Goal: Task Accomplishment & Management: Use online tool/utility

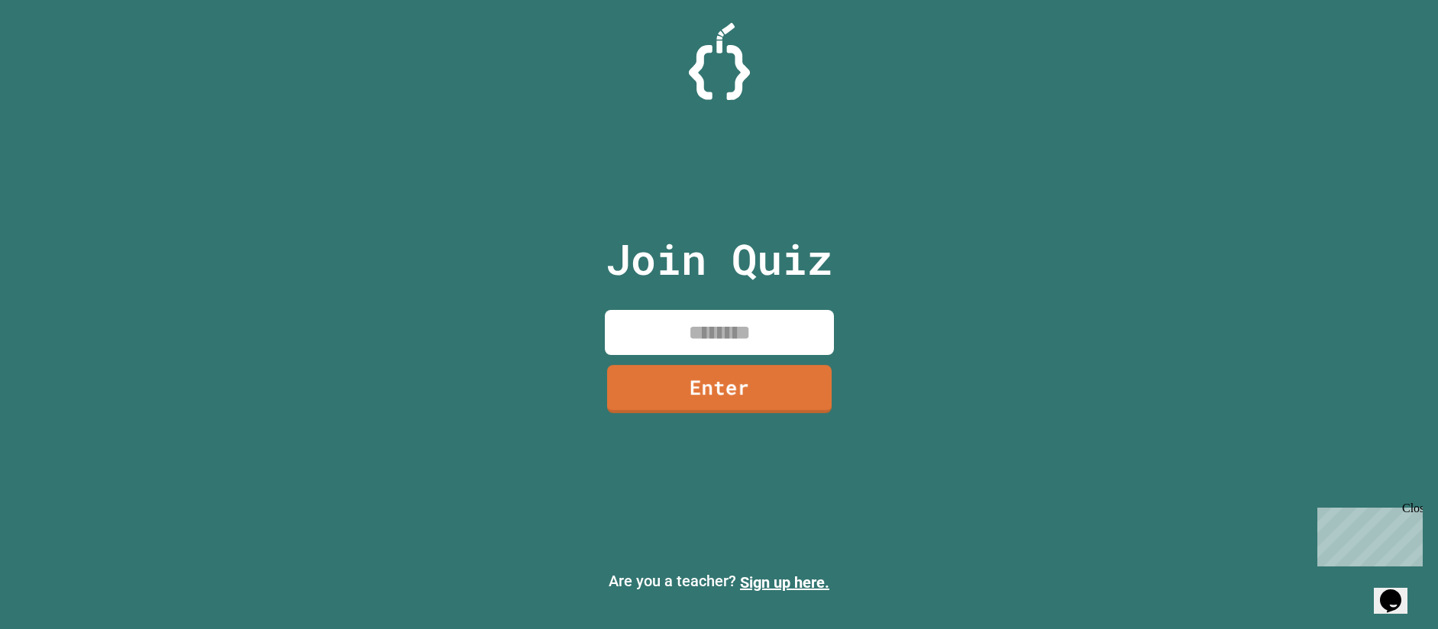
click at [741, 341] on input at bounding box center [719, 332] width 229 height 45
type input "********"
click at [754, 380] on link "Enter" at bounding box center [718, 388] width 231 height 49
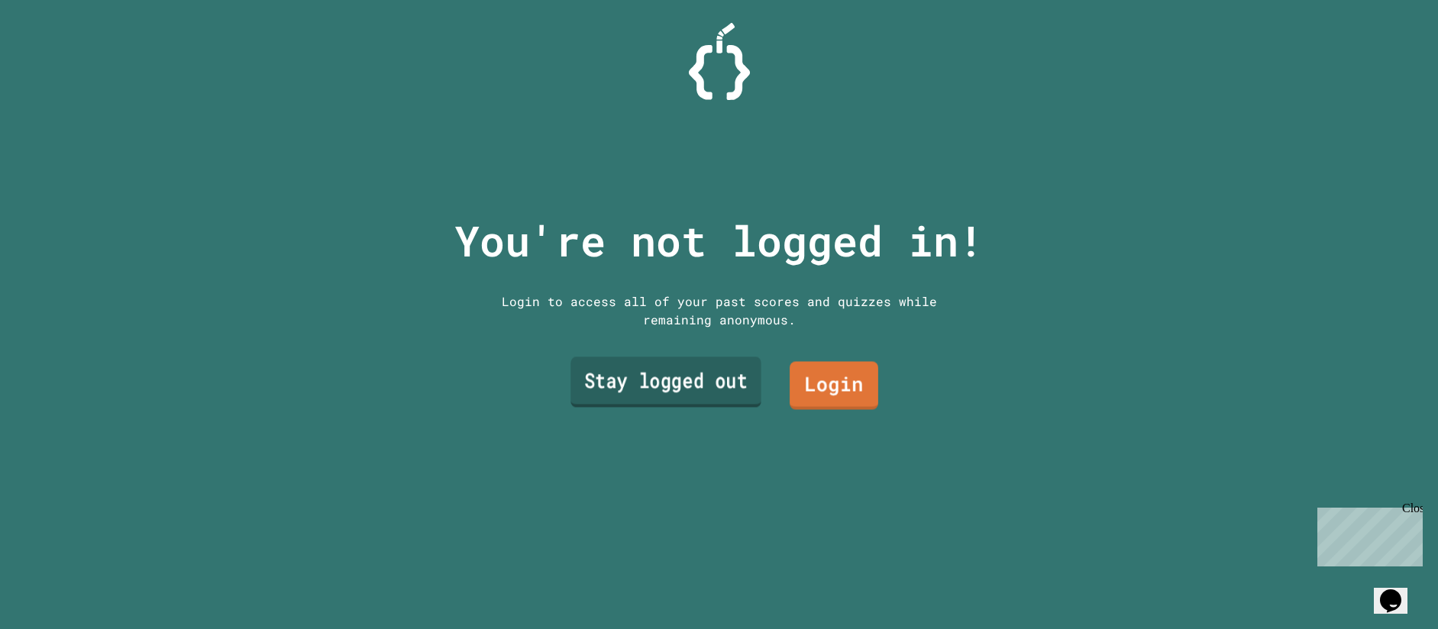
click at [701, 389] on link "Stay logged out" at bounding box center [665, 382] width 190 height 50
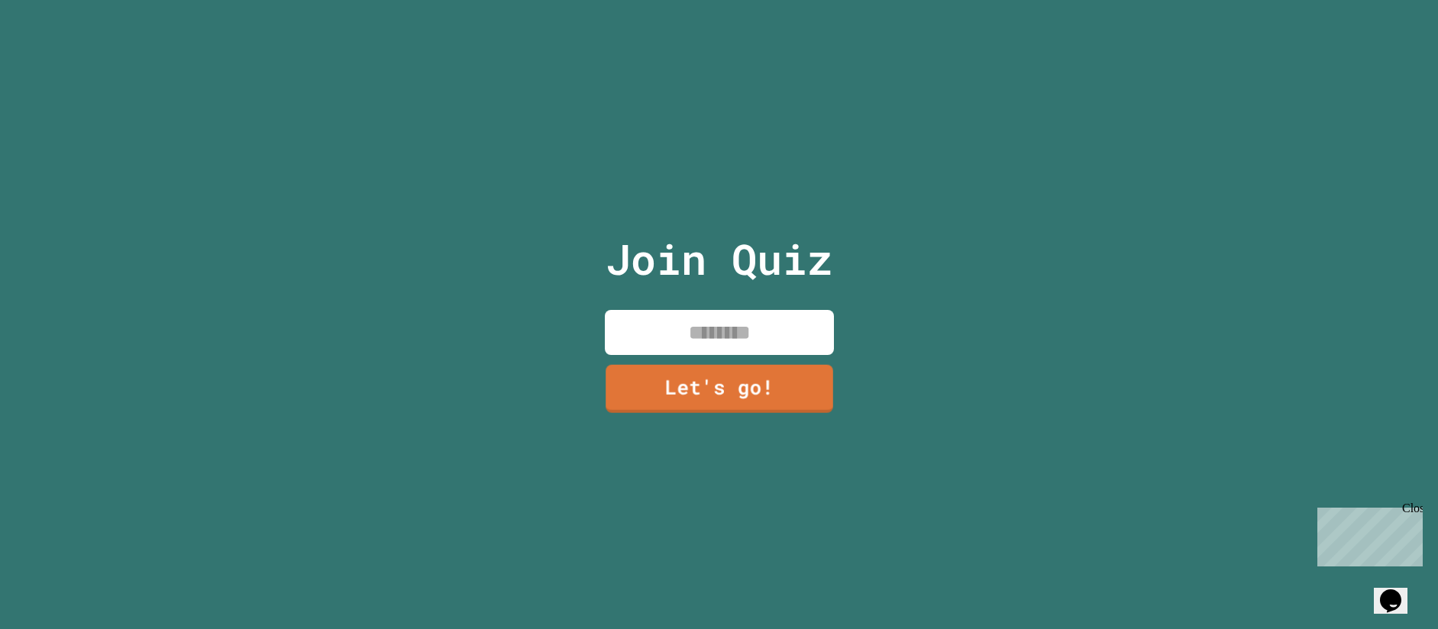
click at [720, 321] on input at bounding box center [719, 332] width 229 height 45
type input "******"
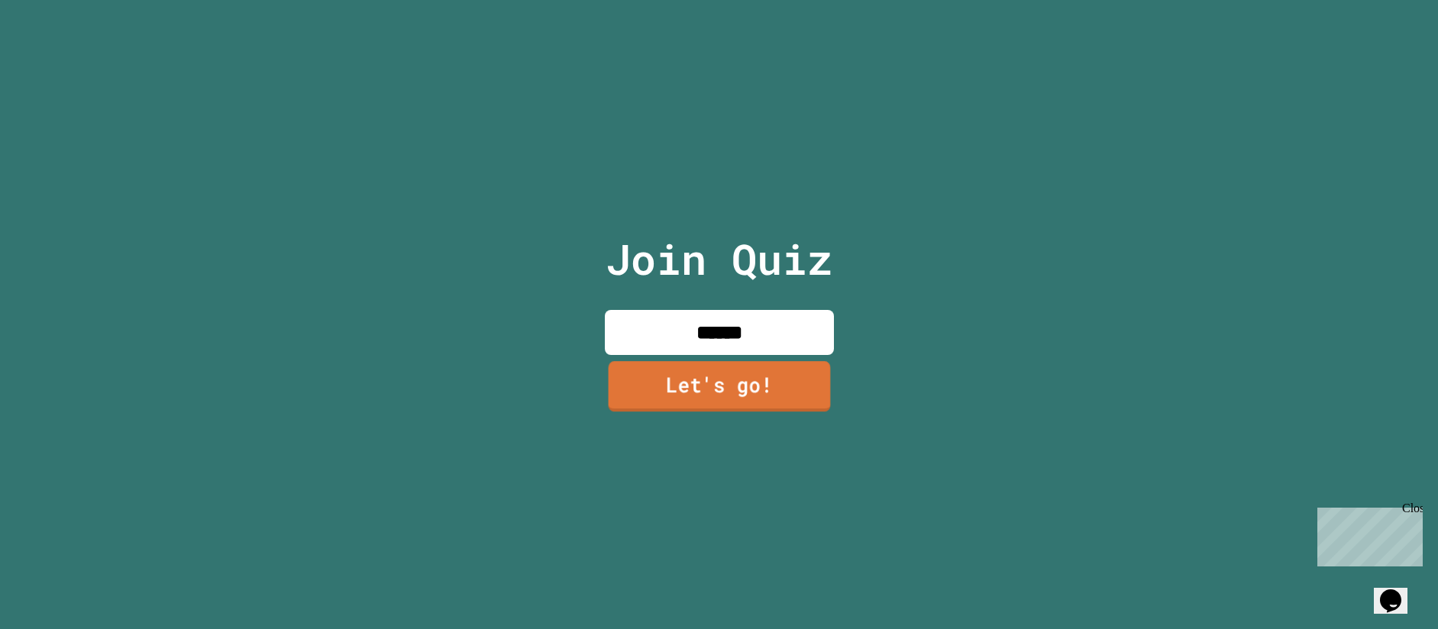
click at [787, 386] on link "Let's go!" at bounding box center [719, 386] width 222 height 50
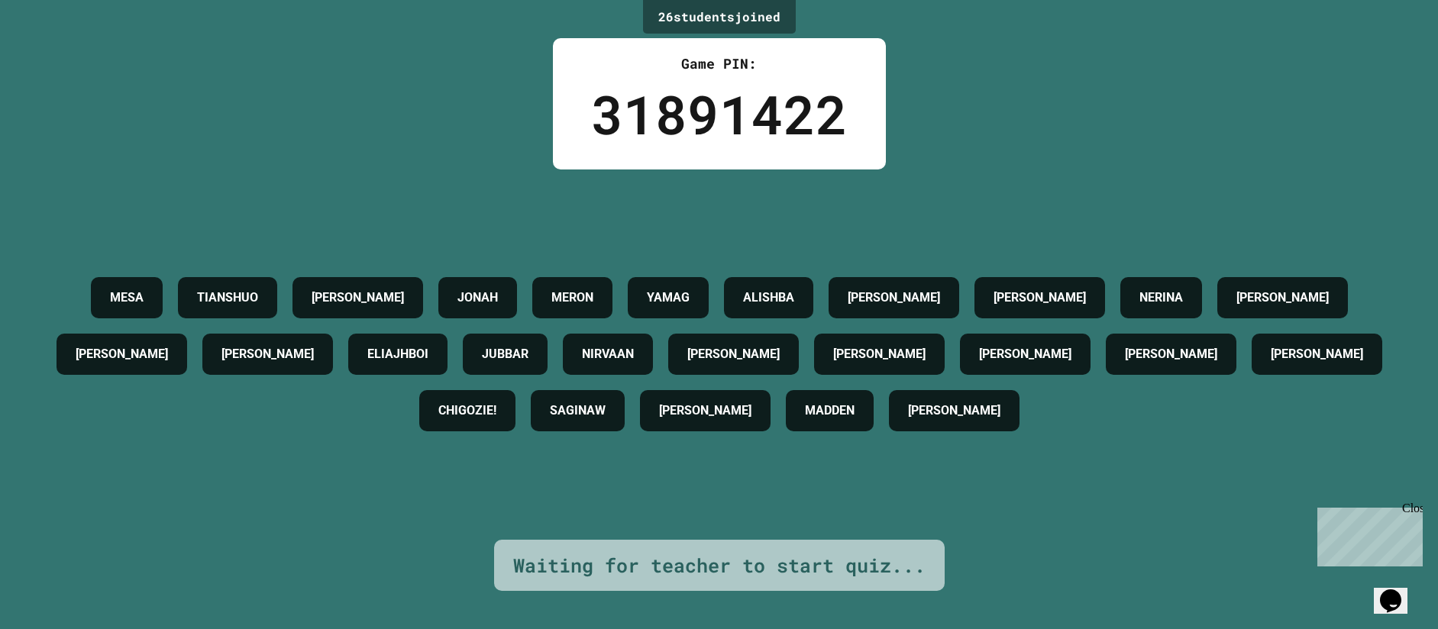
drag, startPoint x: 1410, startPoint y: 512, endPoint x: 2194, endPoint y: 702, distance: 806.3
click at [1410, 512] on div "Close" at bounding box center [1411, 511] width 19 height 19
drag, startPoint x: 738, startPoint y: 195, endPoint x: 746, endPoint y: 153, distance: 42.7
click at [739, 195] on div "MESA TIANSHUO [PERSON_NAME] [PERSON_NAME] YAMAG ALISHBA [PERSON_NAME] [PERSON_N…" at bounding box center [719, 355] width 1362 height 370
click at [746, 31] on div "26 student s joined" at bounding box center [719, 17] width 153 height 34
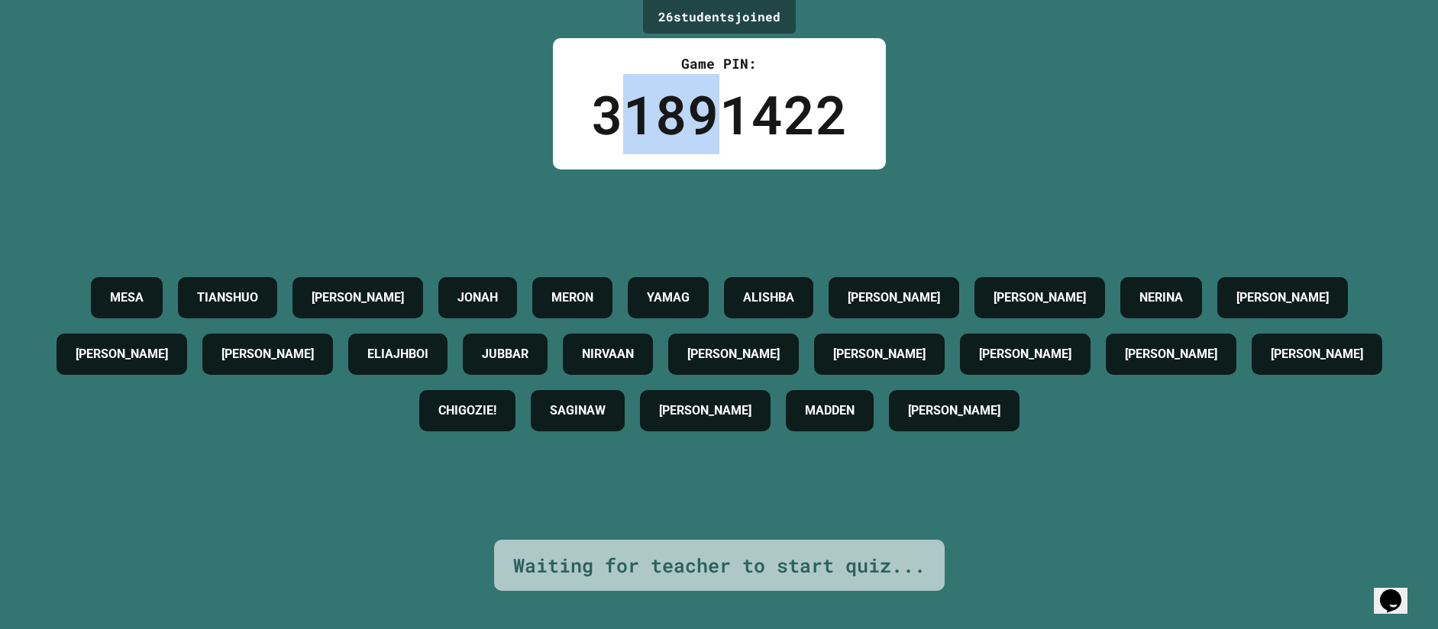
drag, startPoint x: 722, startPoint y: 124, endPoint x: 625, endPoint y: 134, distance: 97.5
click at [625, 134] on div "31891422" at bounding box center [719, 114] width 257 height 80
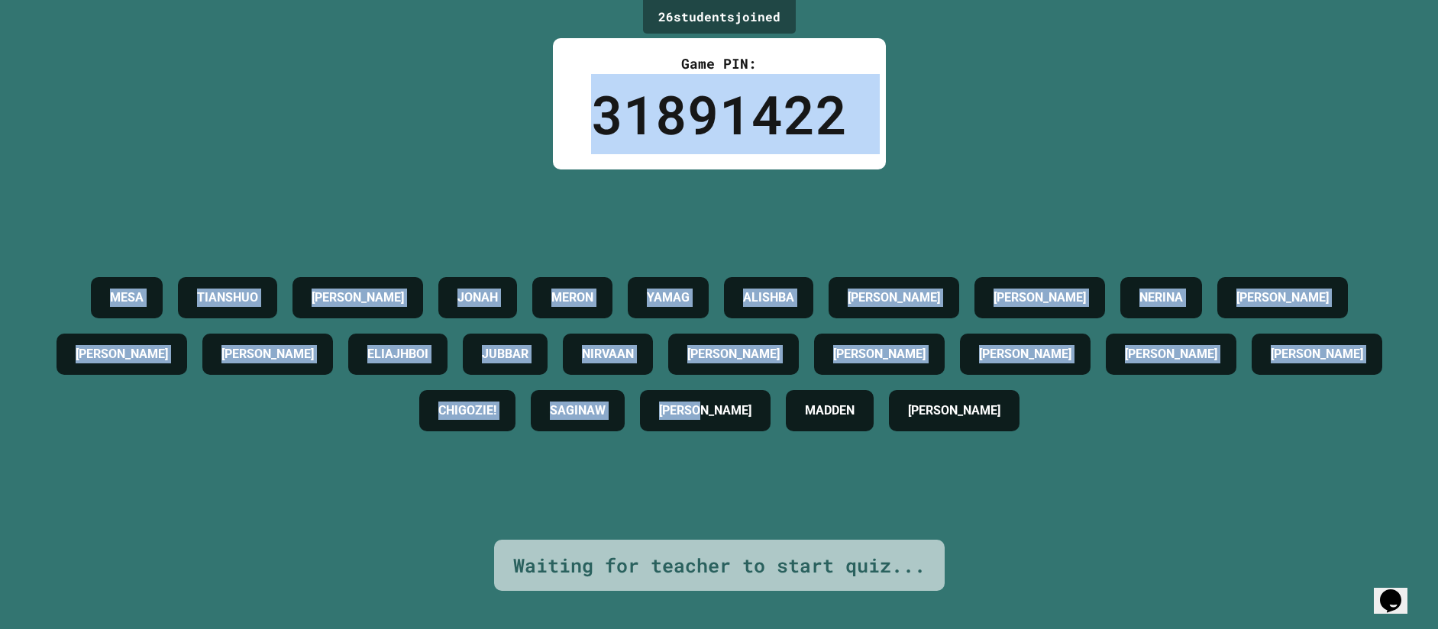
drag, startPoint x: 577, startPoint y: 137, endPoint x: 1021, endPoint y: 538, distance: 598.5
click at [1021, 538] on div "26 student s joined Game PIN: 31891422 MESA TIANSHUO [PERSON_NAME] [PERSON_NAME…" at bounding box center [719, 314] width 1438 height 629
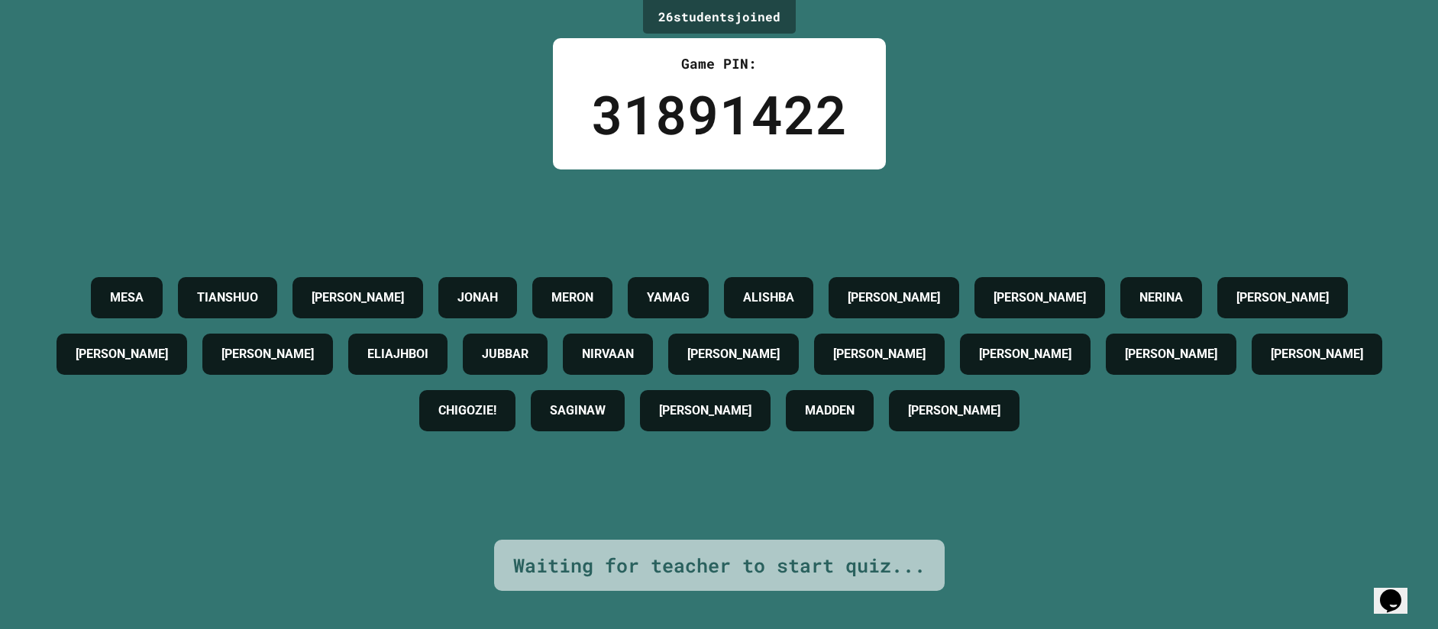
click at [1139, 307] on h4 "NERINA" at bounding box center [1161, 298] width 44 height 18
drag, startPoint x: 51, startPoint y: 355, endPoint x: 86, endPoint y: 383, distance: 44.5
click at [257, 364] on div "MESA TIANSHUO [PERSON_NAME] [PERSON_NAME] YAMAG ALISHBA [PERSON_NAME] [PERSON_N…" at bounding box center [719, 355] width 1362 height 170
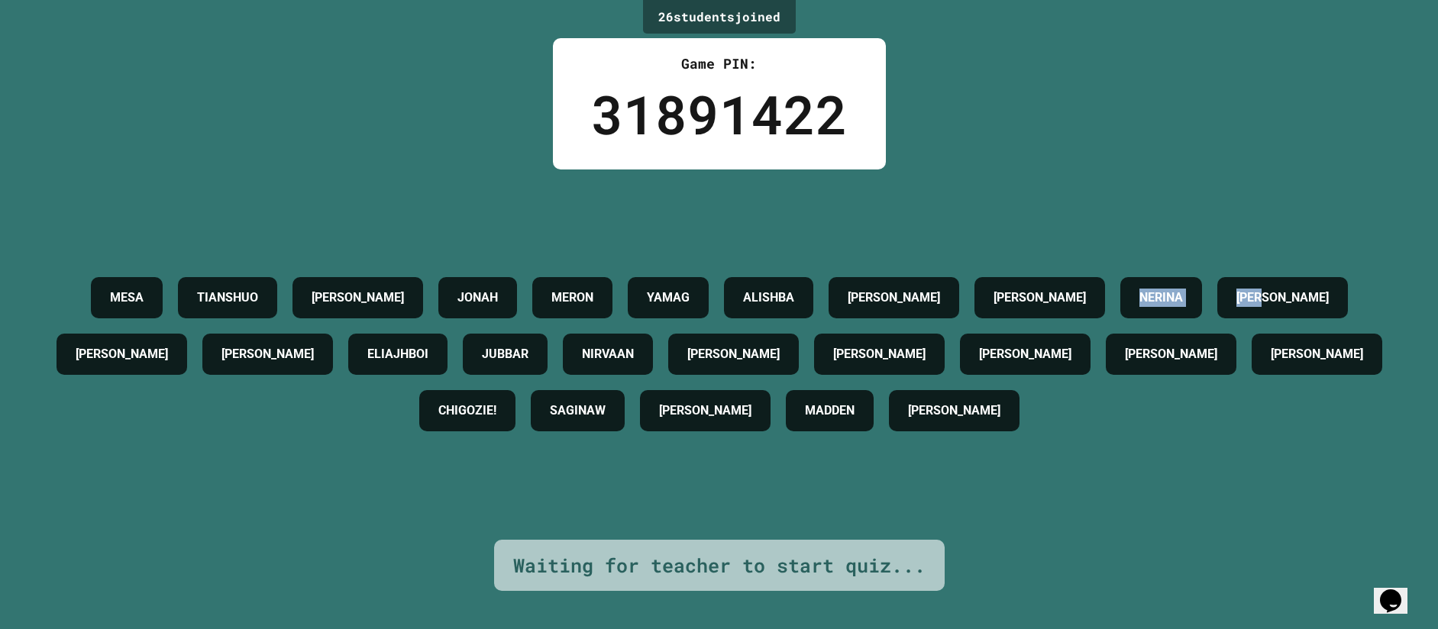
click at [183, 354] on div "MESA TIANSHUO [PERSON_NAME] [PERSON_NAME] YAMAG ALISHBA [PERSON_NAME] [PERSON_N…" at bounding box center [719, 355] width 1362 height 170
drag, startPoint x: 137, startPoint y: 357, endPoint x: 154, endPoint y: 353, distance: 18.2
click at [1139, 307] on h4 "NERINA" at bounding box center [1161, 298] width 44 height 18
drag, startPoint x: 154, startPoint y: 353, endPoint x: 59, endPoint y: 361, distance: 95.8
click at [1120, 318] on div "NERINA" at bounding box center [1161, 297] width 82 height 41
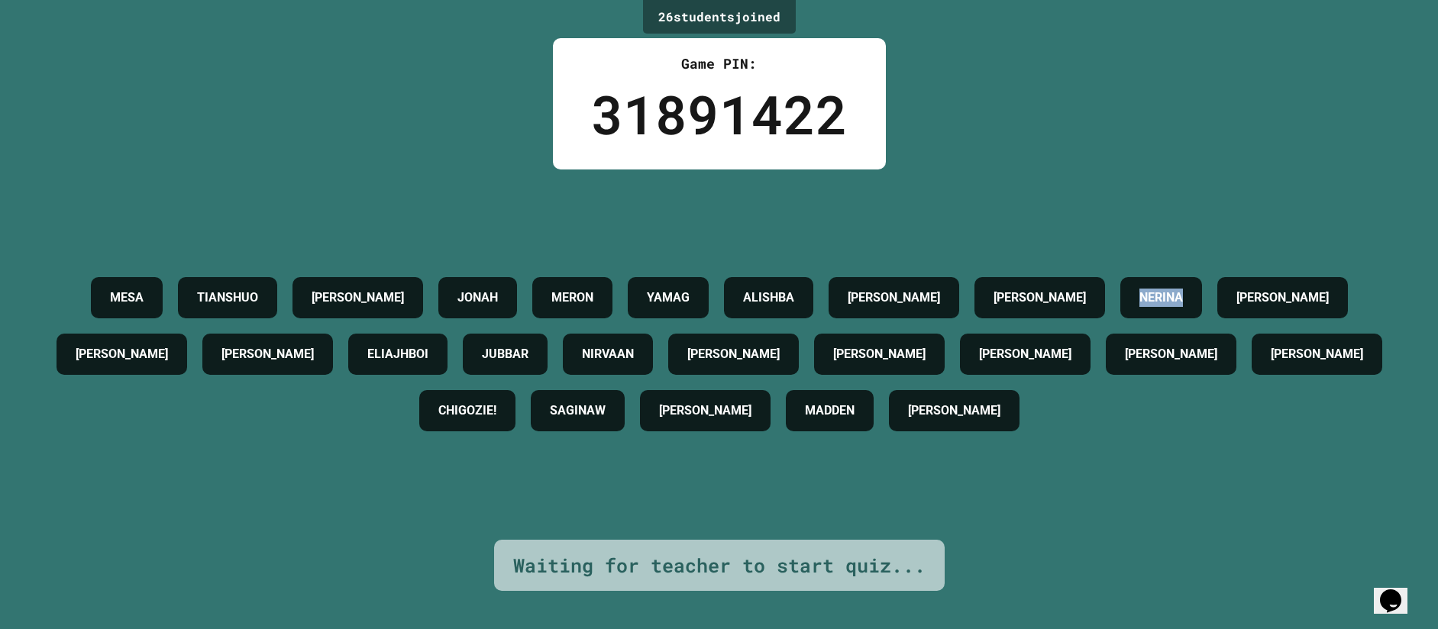
click at [1120, 318] on div "NERINA" at bounding box center [1161, 297] width 82 height 41
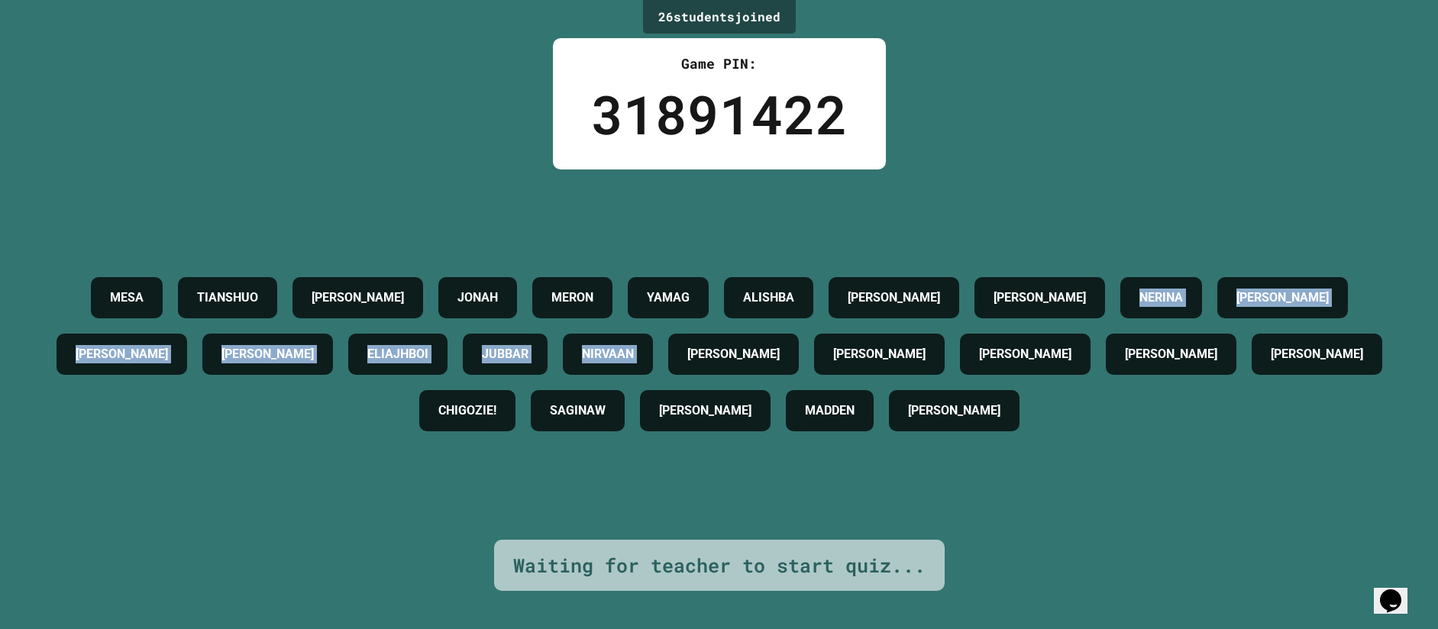
drag, startPoint x: 70, startPoint y: 355, endPoint x: 53, endPoint y: 369, distance: 22.3
click at [53, 369] on div "MESA TIANSHUO [PERSON_NAME] [PERSON_NAME] YAMAG ALISHBA [PERSON_NAME] [PERSON_N…" at bounding box center [719, 355] width 1362 height 170
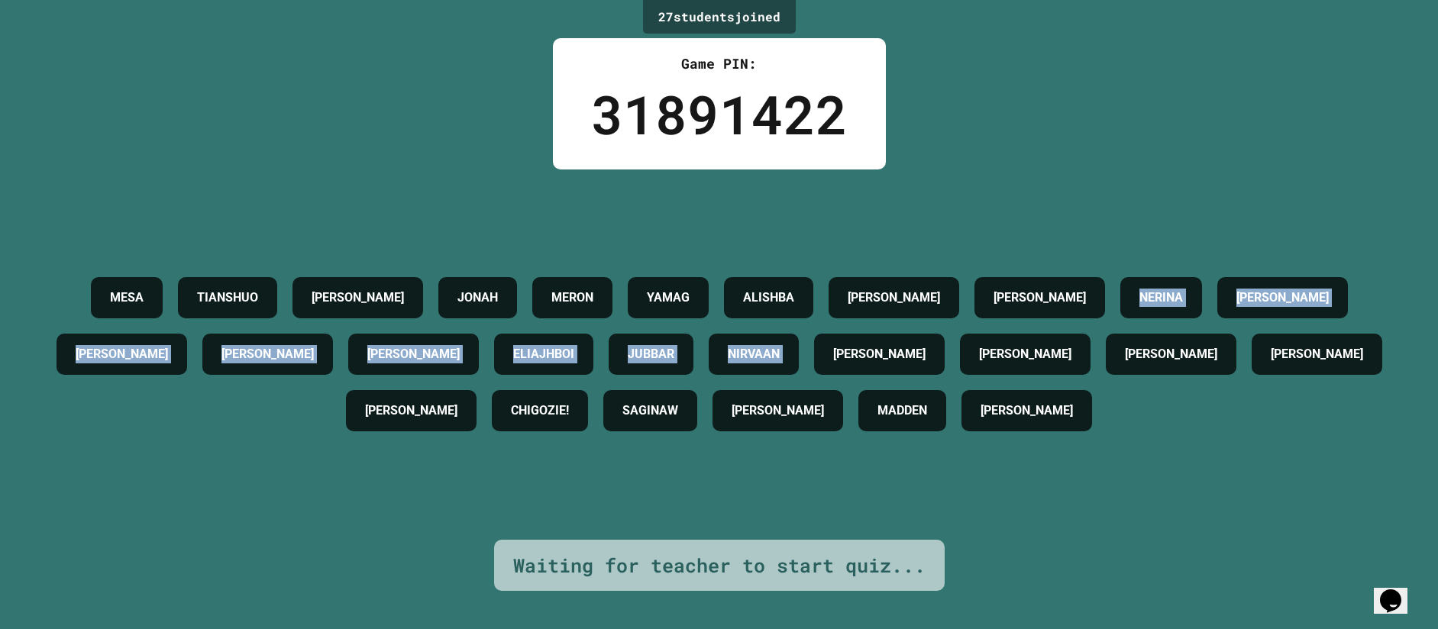
click at [108, 367] on div "MESA TIANSHUO [PERSON_NAME] [PERSON_NAME] YAMAG ALISHBA [PERSON_NAME] [PERSON_N…" at bounding box center [719, 355] width 1362 height 170
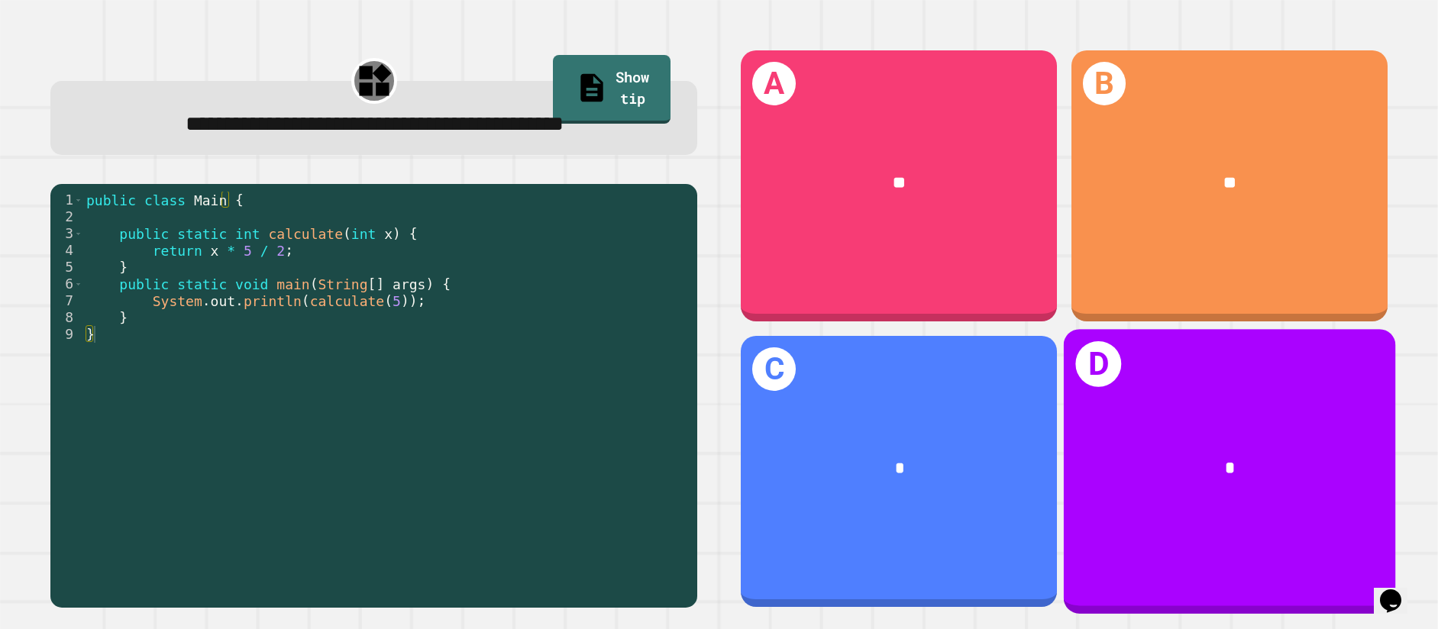
click at [1161, 376] on div "D *" at bounding box center [1228, 471] width 331 height 285
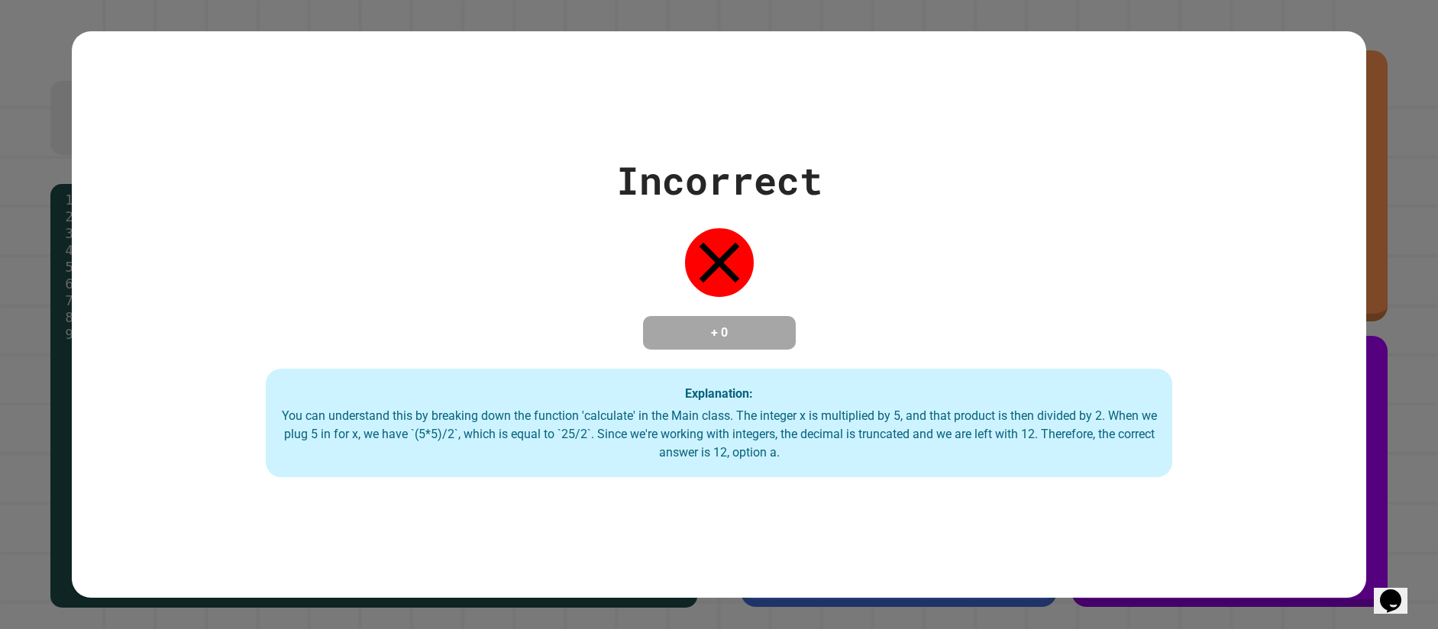
click at [1374, 132] on div "Incorrect + 0 Explanation: You can understand this by breaking down the functio…" at bounding box center [719, 314] width 1438 height 629
drag, startPoint x: 1393, startPoint y: 86, endPoint x: 1320, endPoint y: 256, distance: 185.4
click at [1320, 256] on div "Incorrect + 0 Explanation: You can understand this by breaking down the functio…" at bounding box center [719, 314] width 1438 height 629
click at [790, 227] on div "Incorrect + 0 Explanation: You can understand this by breaking down the functio…" at bounding box center [719, 314] width 1294 height 325
click at [790, 224] on div "Incorrect + 0 Explanation: You can understand this by breaking down the functio…" at bounding box center [719, 314] width 1294 height 325
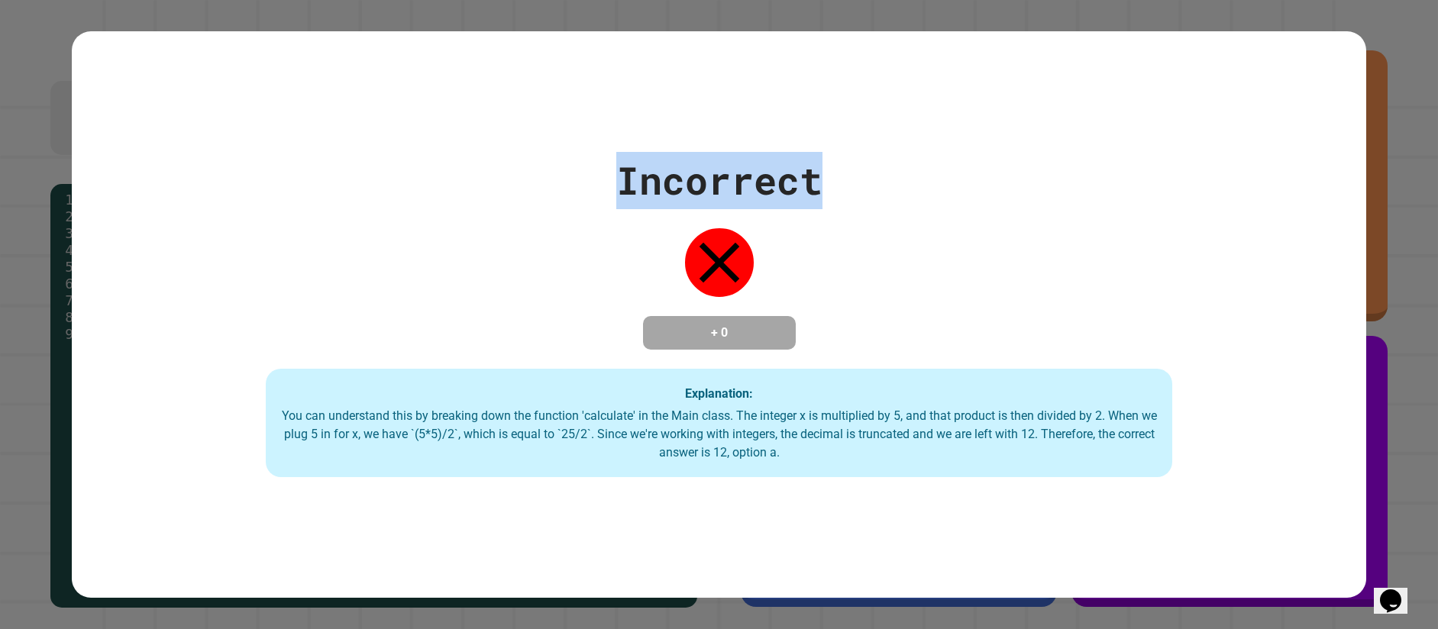
click at [790, 224] on div "Incorrect + 0 Explanation: You can understand this by breaking down the functio…" at bounding box center [719, 314] width 1294 height 325
click at [792, 225] on div "Incorrect + 0 Explanation: You can understand this by breaking down the functio…" at bounding box center [719, 314] width 1294 height 325
click at [1392, 400] on div "Incorrect + 0 Explanation: You can understand this by breaking down the functio…" at bounding box center [719, 314] width 1438 height 629
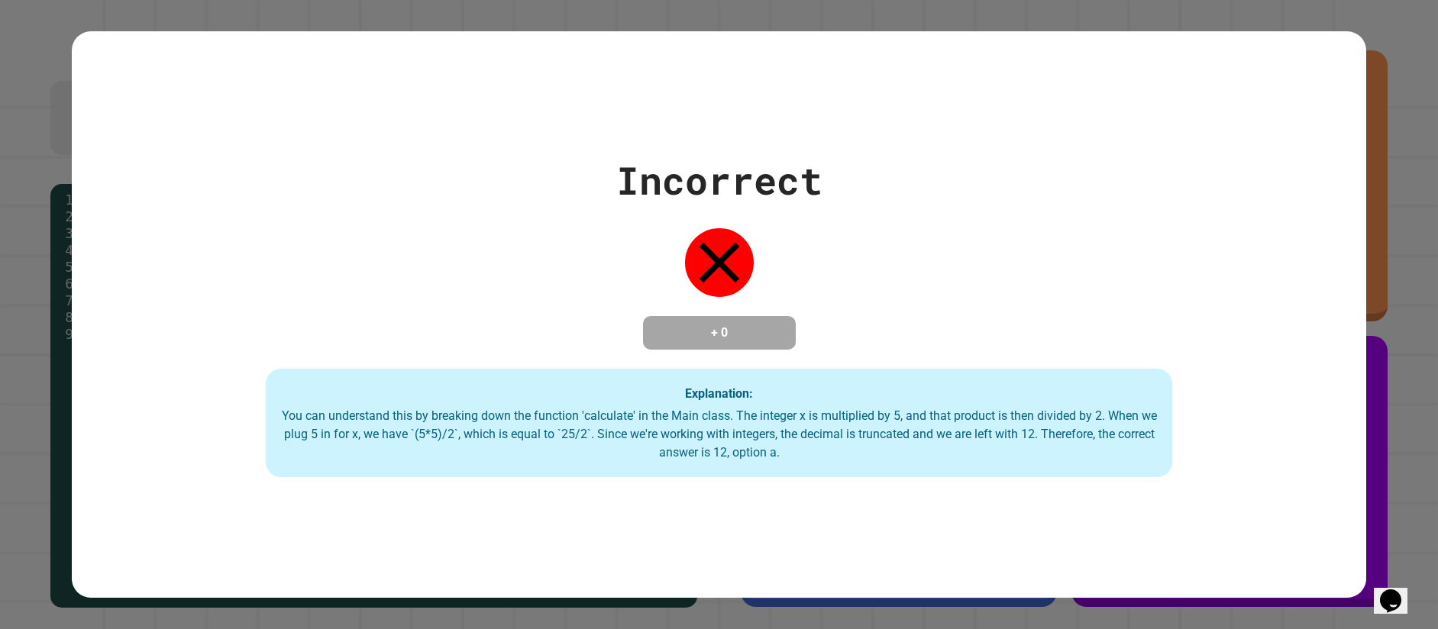
click at [1369, 58] on div "Incorrect + 0 Explanation: You can understand this by breaking down the functio…" at bounding box center [719, 314] width 1438 height 629
drag, startPoint x: 616, startPoint y: 155, endPoint x: 668, endPoint y: 184, distance: 59.5
click at [668, 184] on div "Incorrect" at bounding box center [719, 180] width 206 height 57
click at [657, 184] on div "Incorrect" at bounding box center [719, 180] width 206 height 57
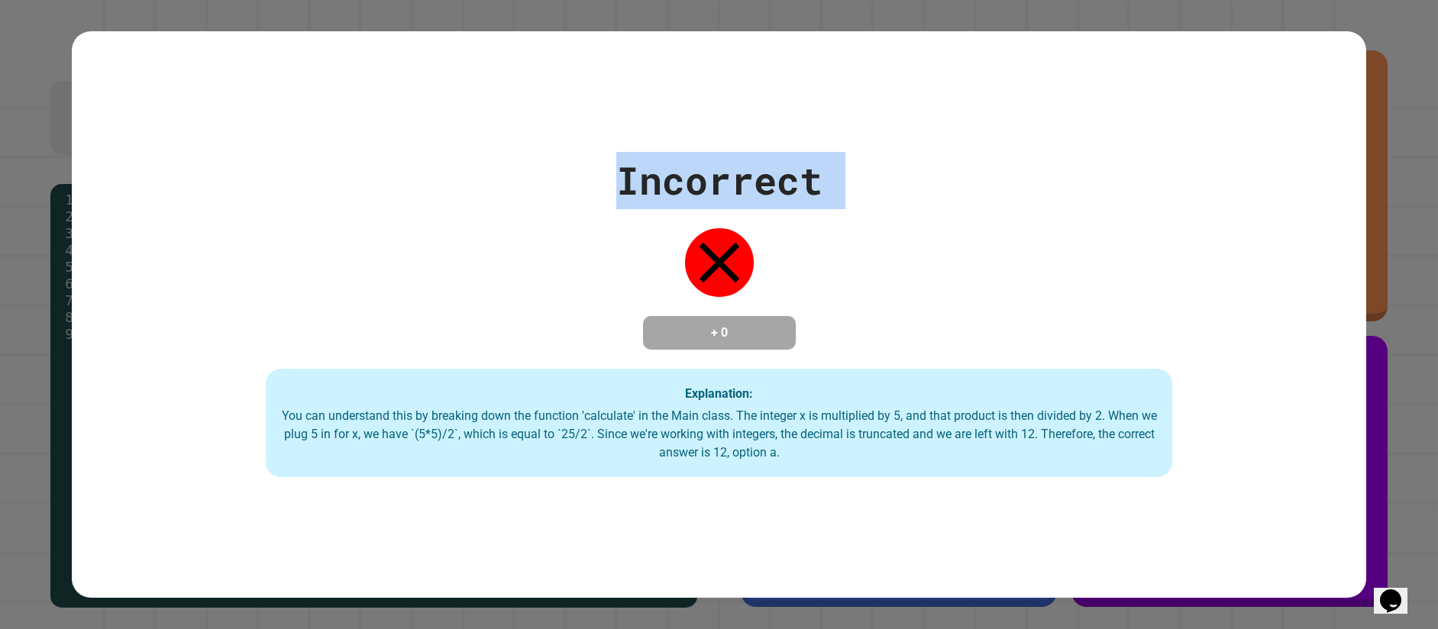
drag, startPoint x: 657, startPoint y: 184, endPoint x: 934, endPoint y: 179, distance: 277.3
click at [934, 179] on div "Incorrect + 0 Explanation: You can understand this by breaking down the functio…" at bounding box center [719, 314] width 1294 height 325
drag, startPoint x: 916, startPoint y: 179, endPoint x: 856, endPoint y: 179, distance: 60.3
click at [915, 179] on div "Incorrect + 0 Explanation: You can understand this by breaking down the functio…" at bounding box center [719, 314] width 1294 height 325
click at [734, 171] on div "Incorrect" at bounding box center [719, 180] width 206 height 57
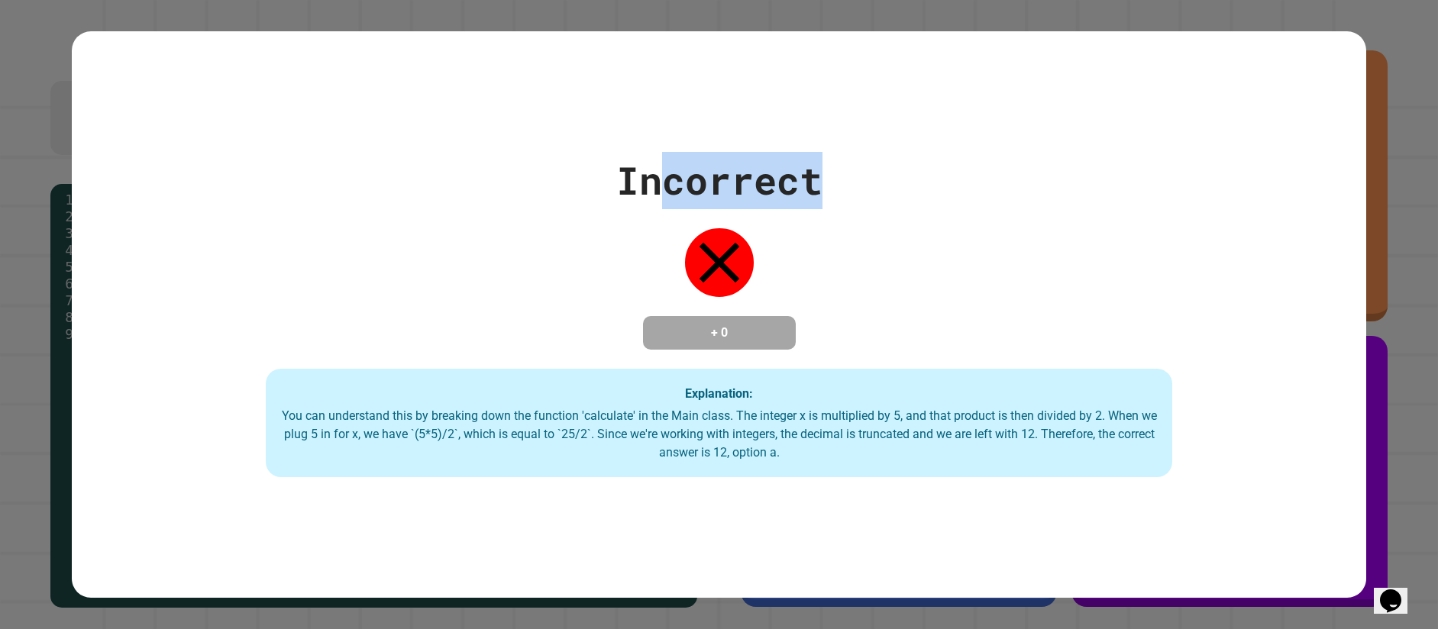
drag, startPoint x: 657, startPoint y: 168, endPoint x: 816, endPoint y: 174, distance: 159.0
click at [816, 174] on div "Incorrect" at bounding box center [719, 180] width 206 height 57
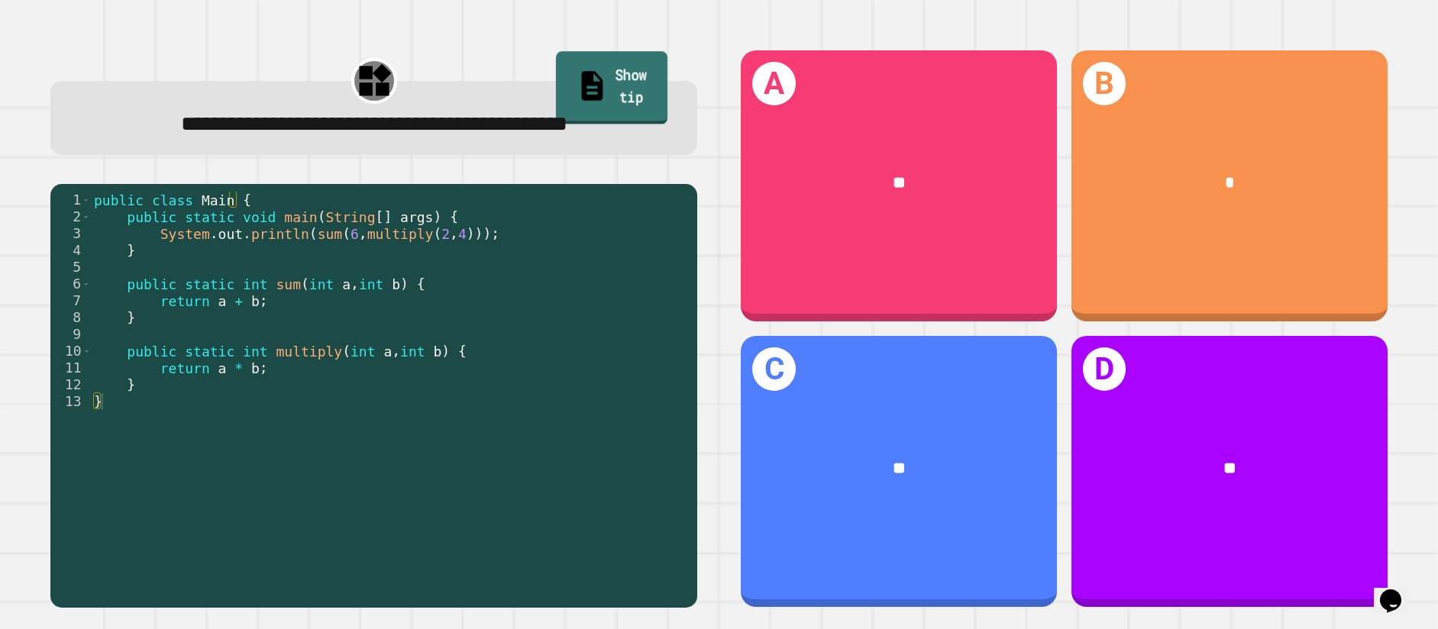
click at [607, 62] on link "Show tip" at bounding box center [611, 87] width 111 height 73
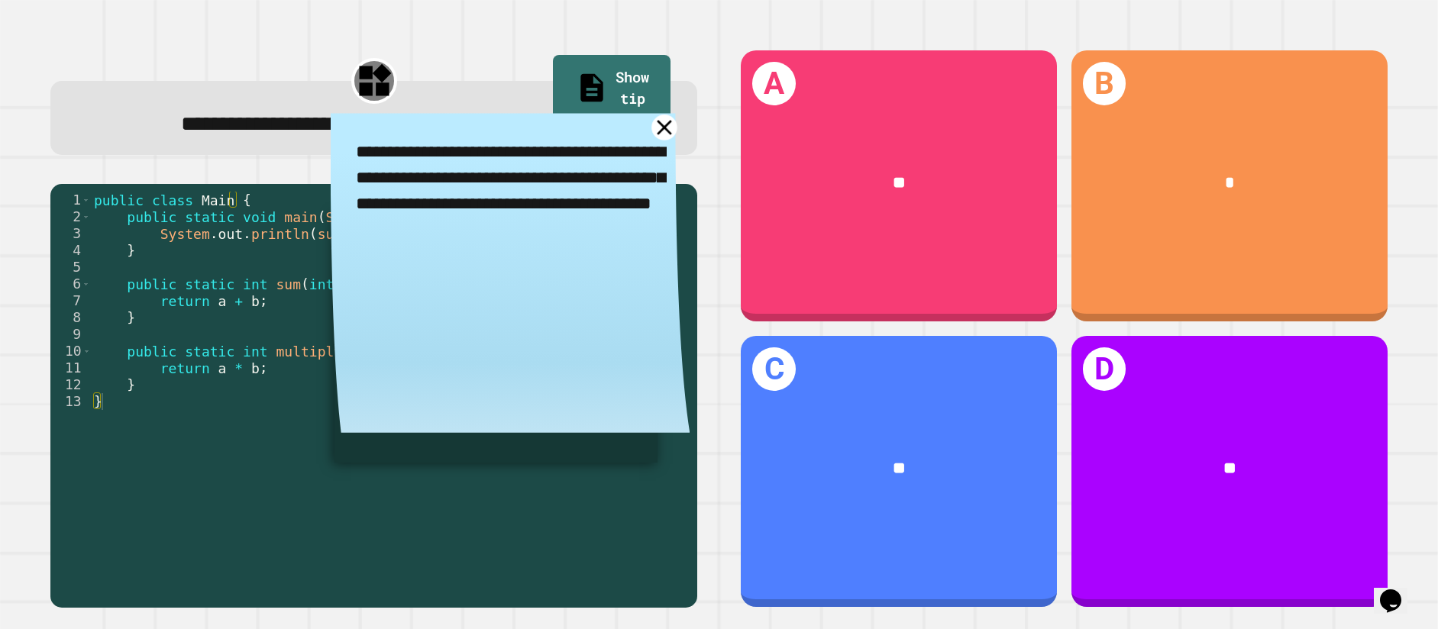
click at [651, 141] on icon at bounding box center [664, 128] width 26 height 26
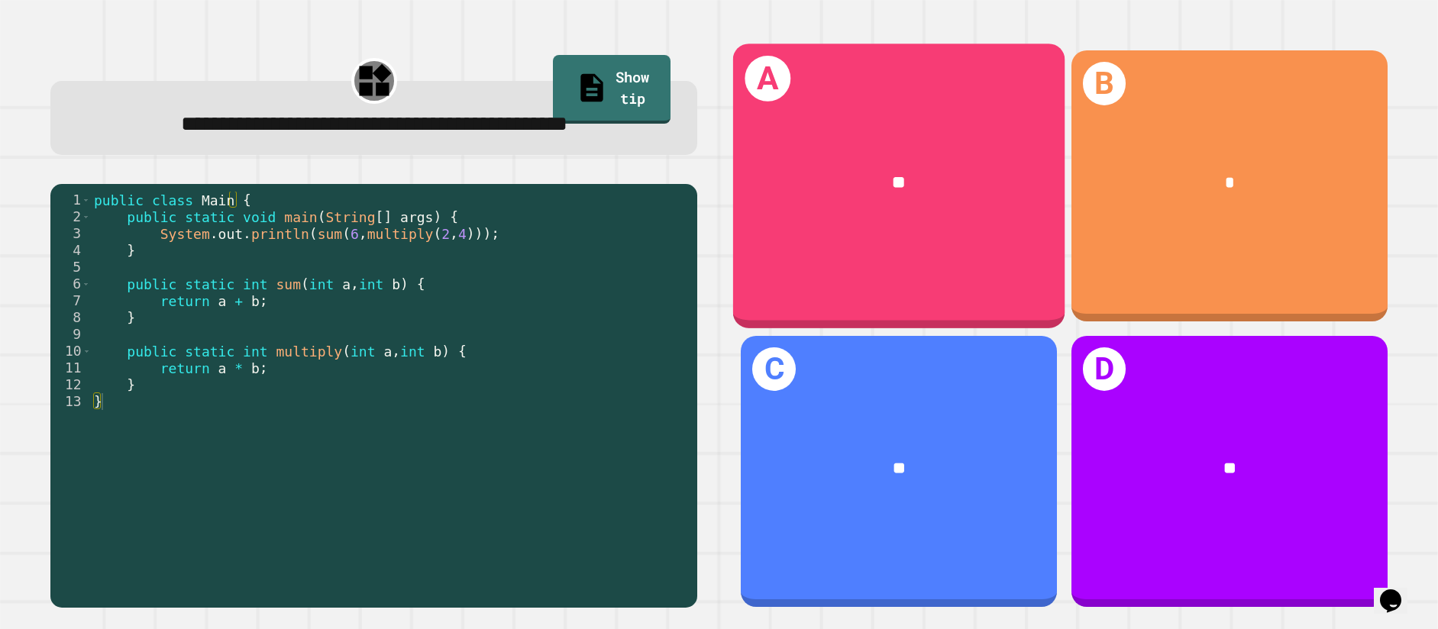
click at [775, 288] on div "A **" at bounding box center [898, 186] width 331 height 285
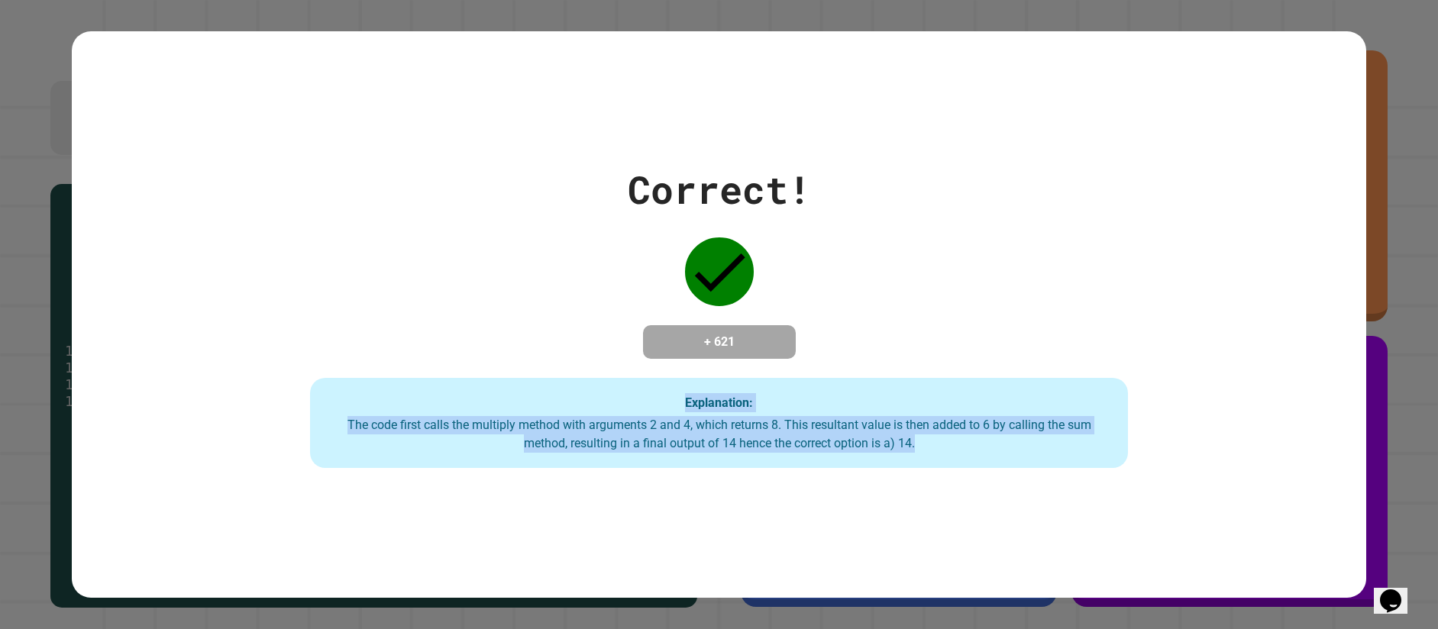
drag, startPoint x: 677, startPoint y: 406, endPoint x: 1022, endPoint y: 477, distance: 351.5
click at [1022, 477] on div "Correct! + 621 Explanation: The code first calls the multiply method with argum…" at bounding box center [719, 314] width 1294 height 567
click at [1032, 451] on div "The code first calls the multiply method with arguments 2 and 4, which returns …" at bounding box center [718, 434] width 787 height 37
drag, startPoint x: 937, startPoint y: 438, endPoint x: 656, endPoint y: 400, distance: 283.5
click at [656, 400] on div "Explanation: The code first calls the multiply method with arguments 2 and 4, w…" at bounding box center [719, 423] width 818 height 90
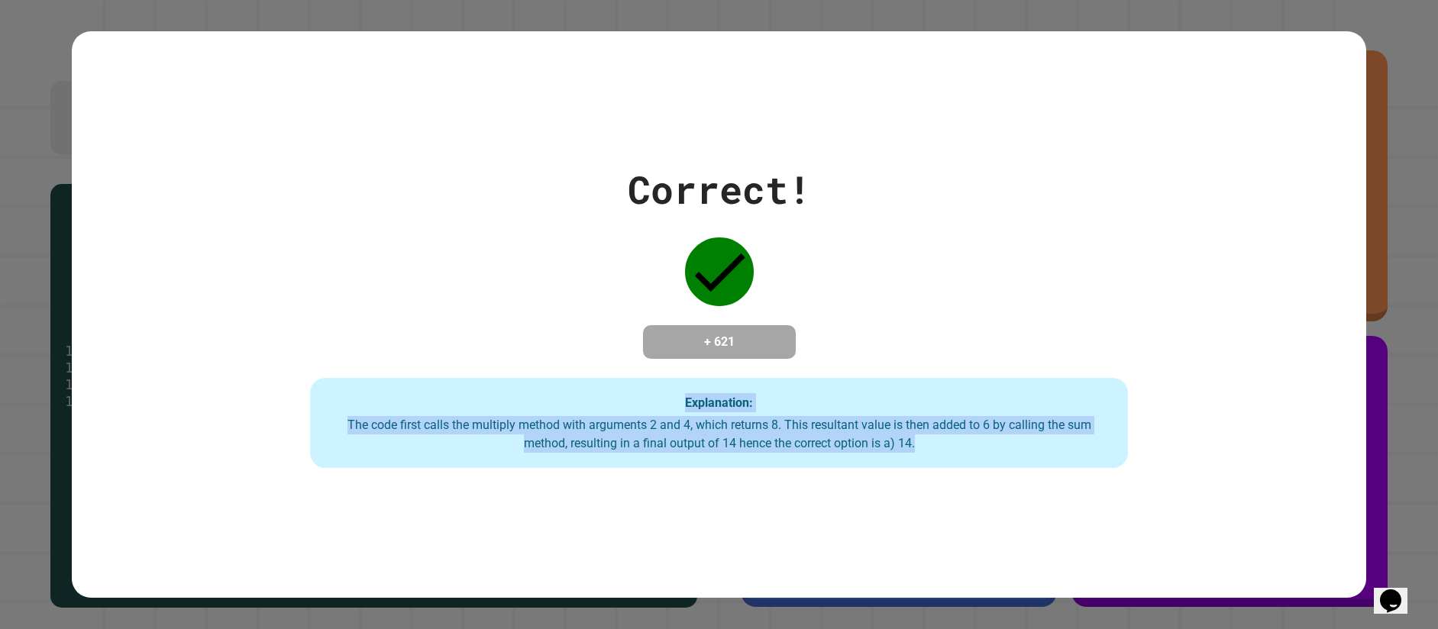
click at [654, 400] on div "Explanation: The code first calls the multiply method with arguments 2 and 4, w…" at bounding box center [719, 423] width 818 height 90
drag, startPoint x: 657, startPoint y: 400, endPoint x: 928, endPoint y: 469, distance: 279.7
click at [928, 468] on div "Explanation: The code first calls the multiply method with arguments 2 and 4, w…" at bounding box center [719, 423] width 818 height 90
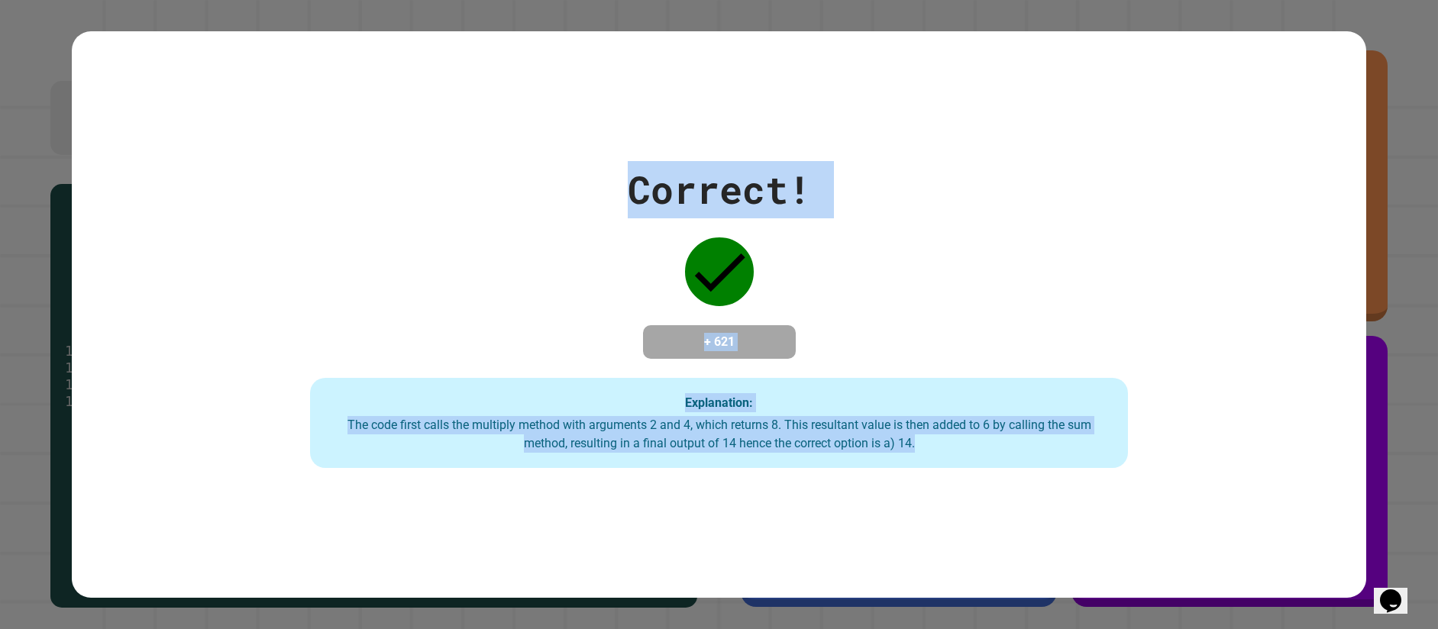
drag, startPoint x: 619, startPoint y: 186, endPoint x: 1026, endPoint y: 529, distance: 531.6
click at [1026, 529] on div "Correct! + 621 Explanation: The code first calls the multiply method with argum…" at bounding box center [719, 314] width 1294 height 567
drag, startPoint x: 1026, startPoint y: 529, endPoint x: 558, endPoint y: 96, distance: 637.1
click at [558, 96] on div "Correct! + 621 Explanation: The code first calls the multiply method with argum…" at bounding box center [719, 314] width 1294 height 567
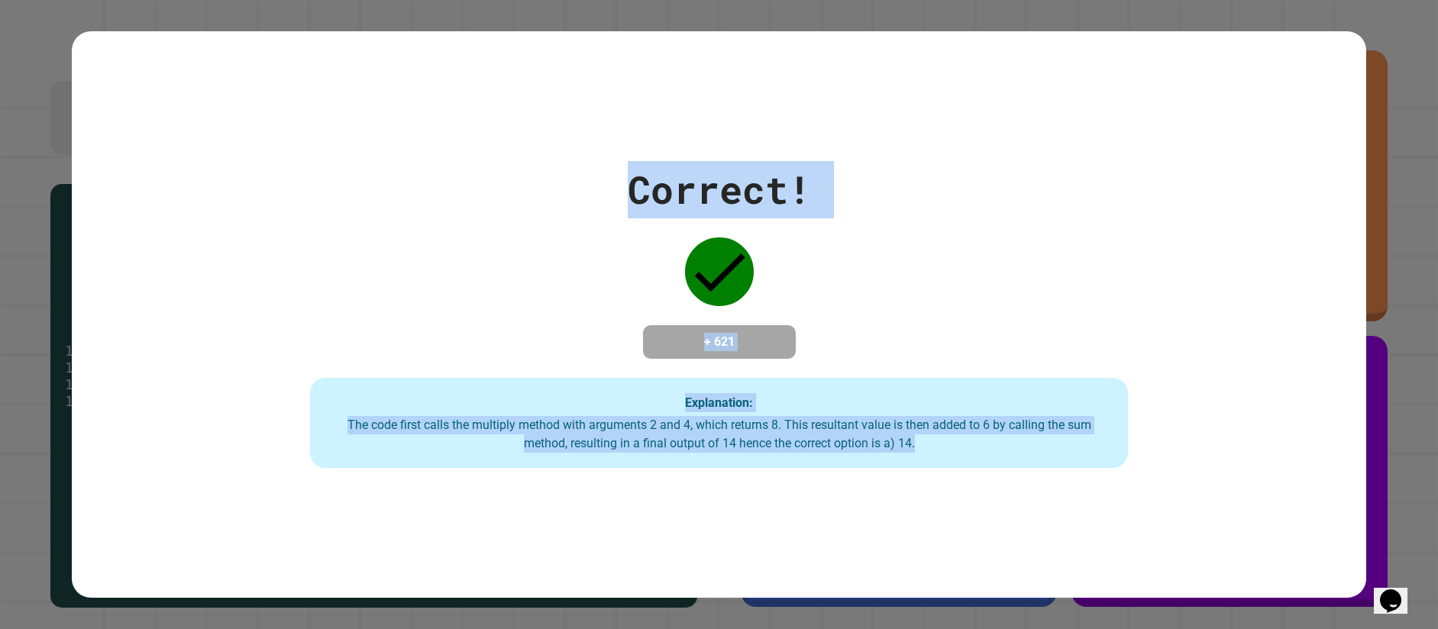
click at [563, 161] on div "Correct! + 621 Explanation: The code first calls the multiply method with argum…" at bounding box center [719, 314] width 1168 height 307
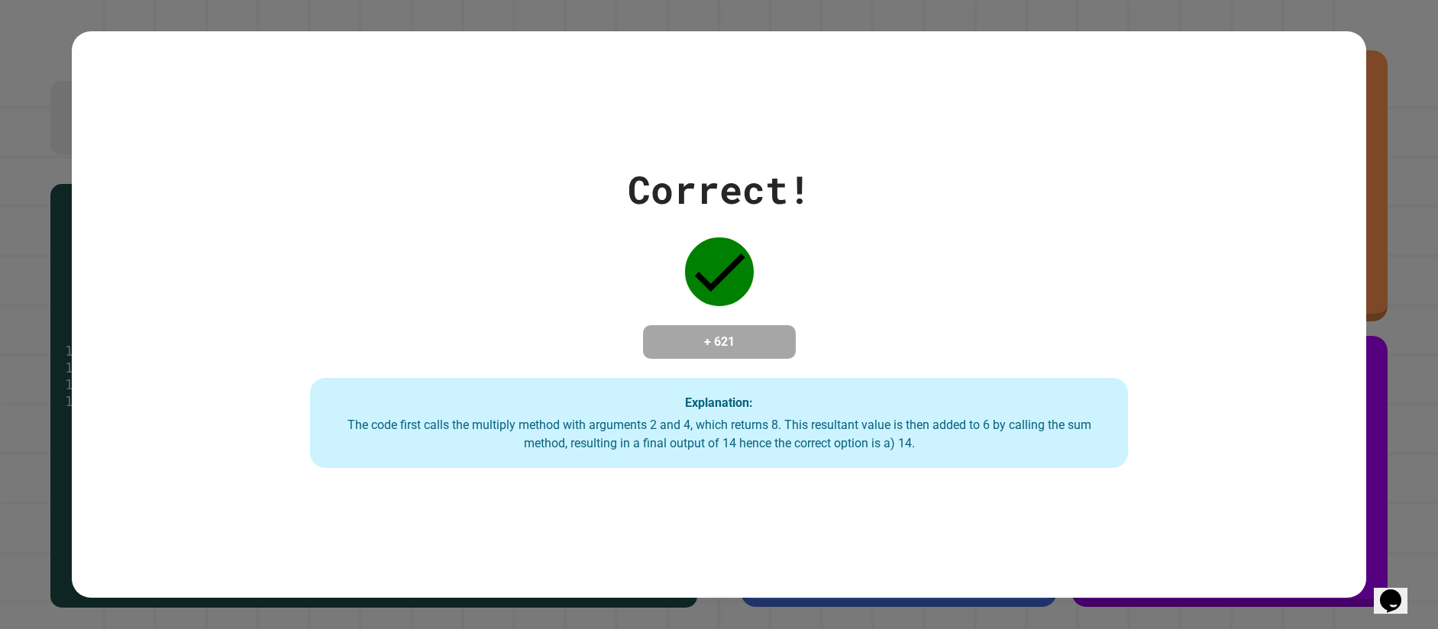
click at [630, 176] on div "Correct!" at bounding box center [719, 189] width 183 height 57
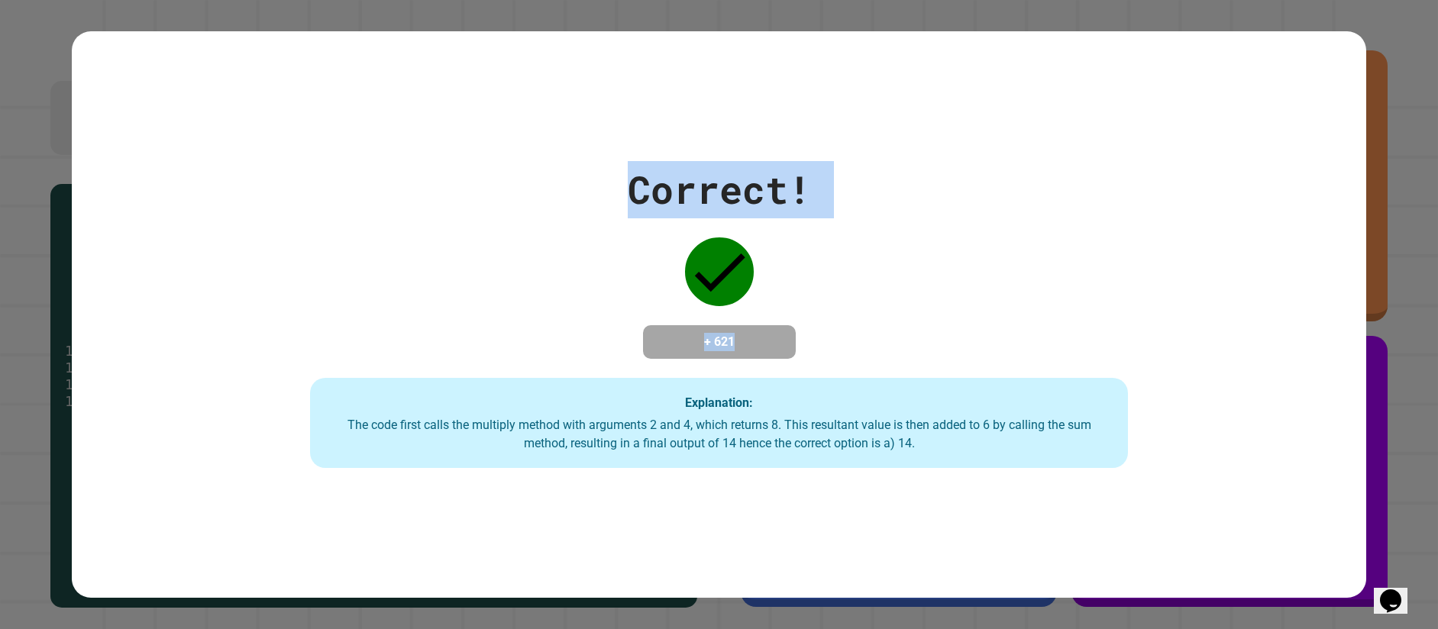
drag, startPoint x: 617, startPoint y: 179, endPoint x: 430, endPoint y: 300, distance: 222.6
click at [428, 301] on div "Correct! + 621 Explanation: The code first calls the multiply method with argum…" at bounding box center [719, 314] width 1168 height 307
click at [430, 300] on div "Correct! + 621 Explanation: The code first calls the multiply method with argum…" at bounding box center [719, 314] width 1168 height 307
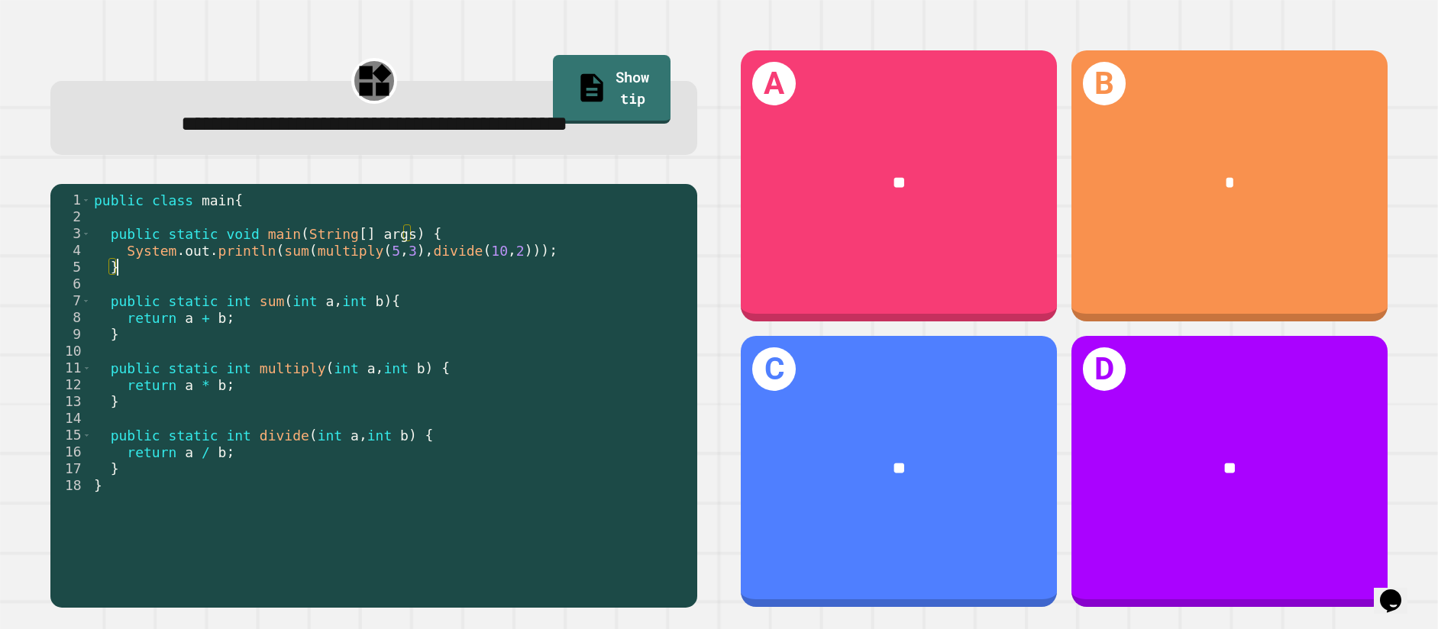
drag, startPoint x: 263, startPoint y: 302, endPoint x: 292, endPoint y: 294, distance: 29.3
click at [292, 294] on div "public class main { public static void main ( String [ ] args ) { System . out …" at bounding box center [390, 377] width 599 height 370
click at [292, 294] on div "public class main { public static void main ( String [ ] args ) { System . out …" at bounding box center [390, 360] width 599 height 336
type textarea "**********"
click at [273, 296] on div "public class main { public static void main ( String [ ] args ) { System . out …" at bounding box center [390, 377] width 599 height 370
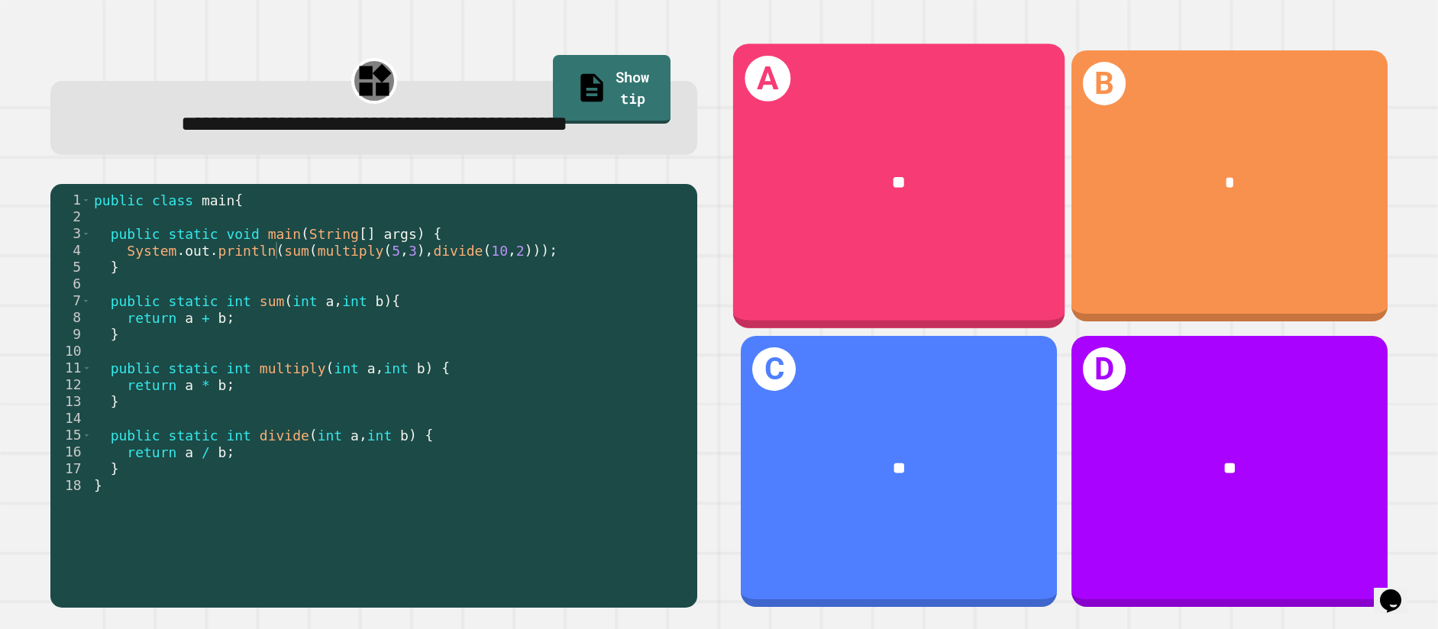
click at [783, 266] on div "A **" at bounding box center [898, 186] width 331 height 285
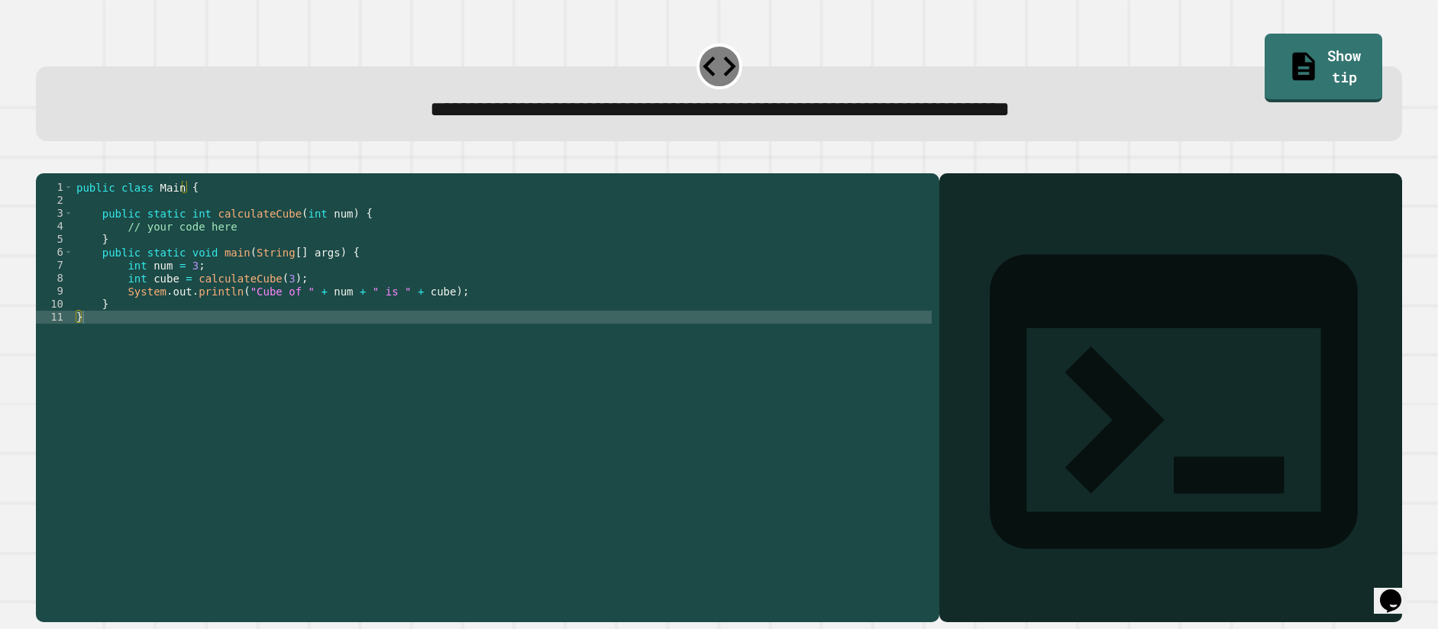
click at [435, 312] on div "public class Main { public static int calculateCube ( int num ) { // your code …" at bounding box center [502, 382] width 858 height 402
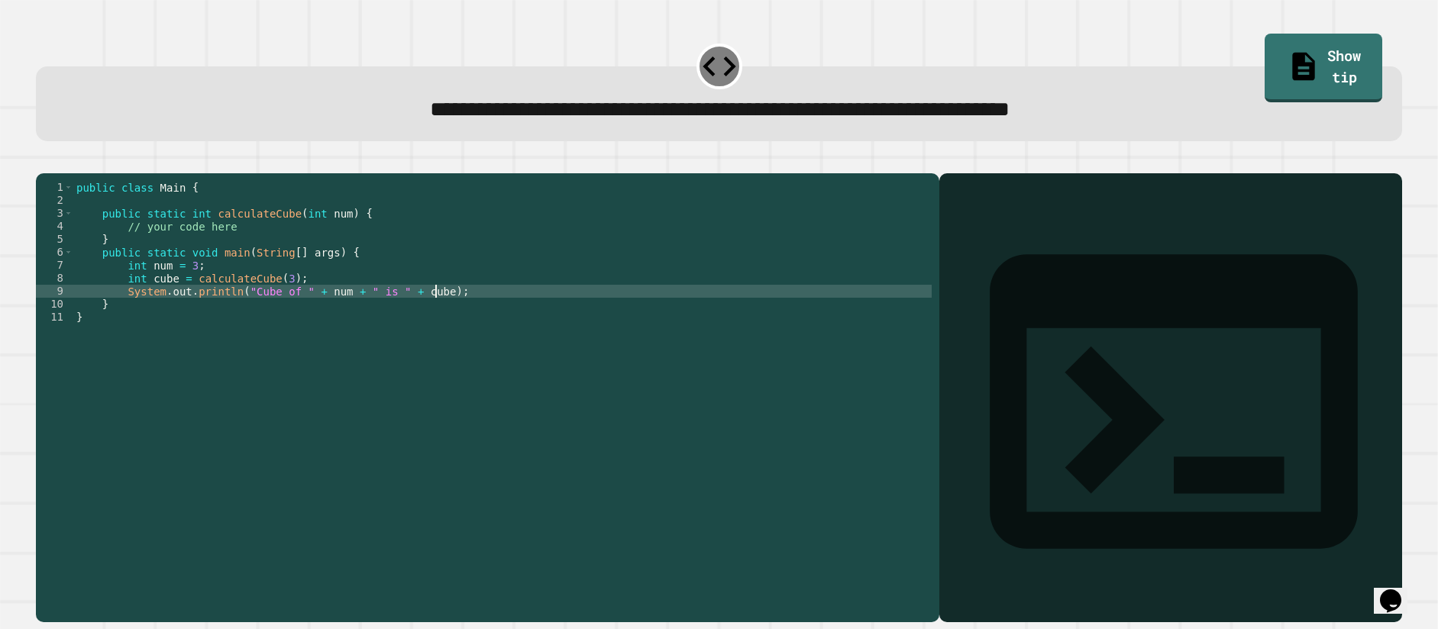
type textarea "**********"
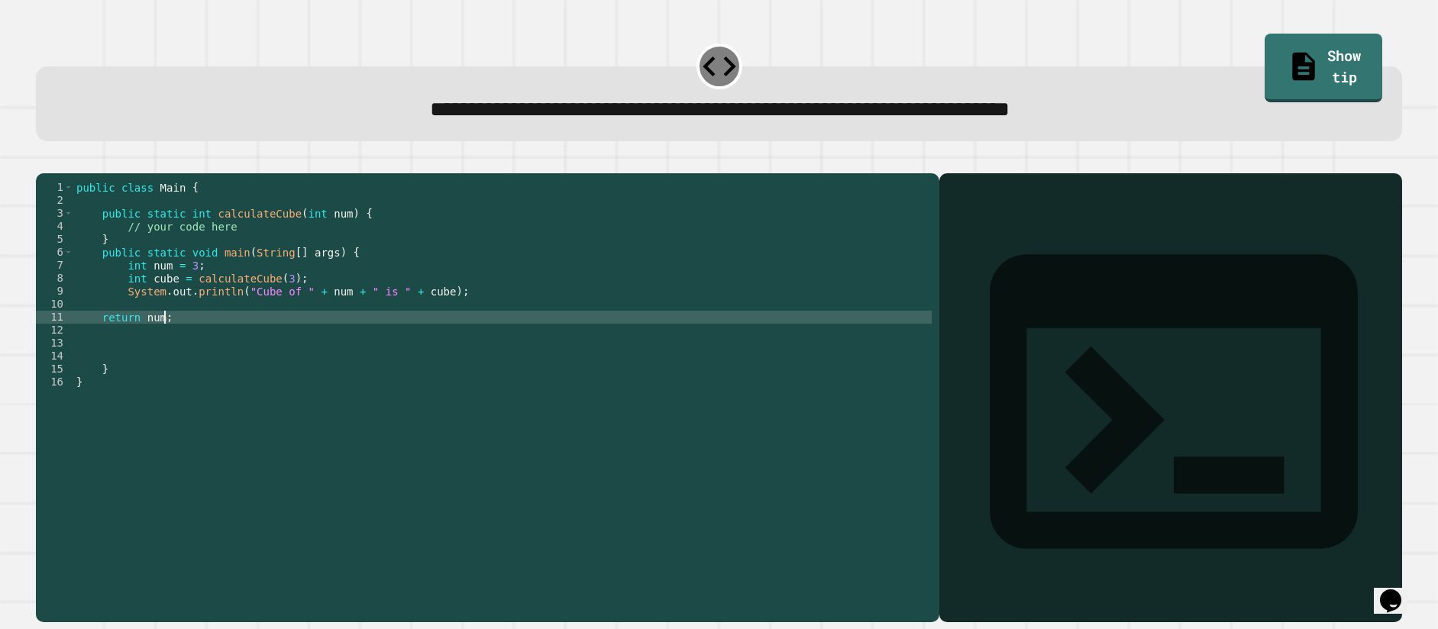
scroll to position [0, 7]
click at [44, 161] on icon "button" at bounding box center [44, 161] width 0 height 0
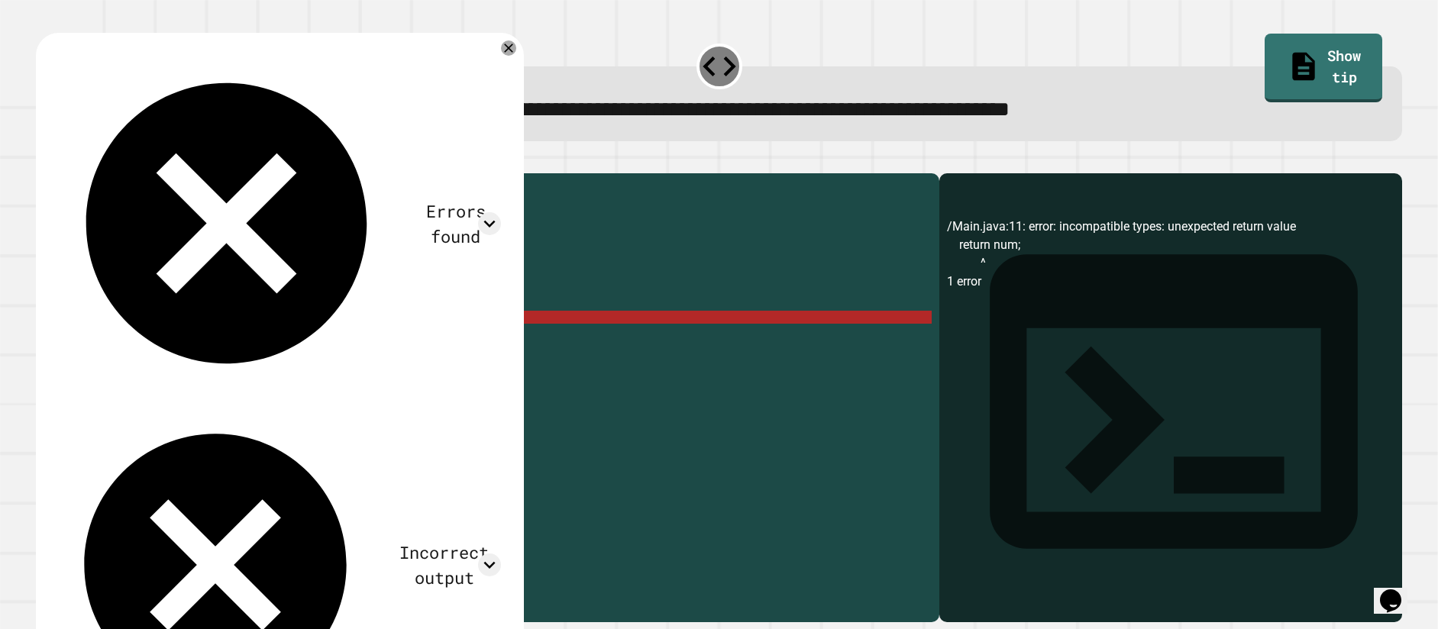
click at [130, 344] on div "public class Main { public static int calculateCube ( int num ) { // your code …" at bounding box center [502, 382] width 858 height 402
click at [87, 344] on div "public class Main { public static int calculateCube ( int num ) { // your code …" at bounding box center [502, 382] width 858 height 402
click at [94, 340] on div "public class Main { public static int calculateCube ( int num ) { // your code …" at bounding box center [502, 382] width 858 height 402
click at [95, 339] on div "public class Main { public static int calculateCube ( int num ) { // your code …" at bounding box center [502, 382] width 858 height 402
click at [113, 346] on div "public class Main { public static int calculateCube ( int num ) { // your code …" at bounding box center [502, 382] width 858 height 402
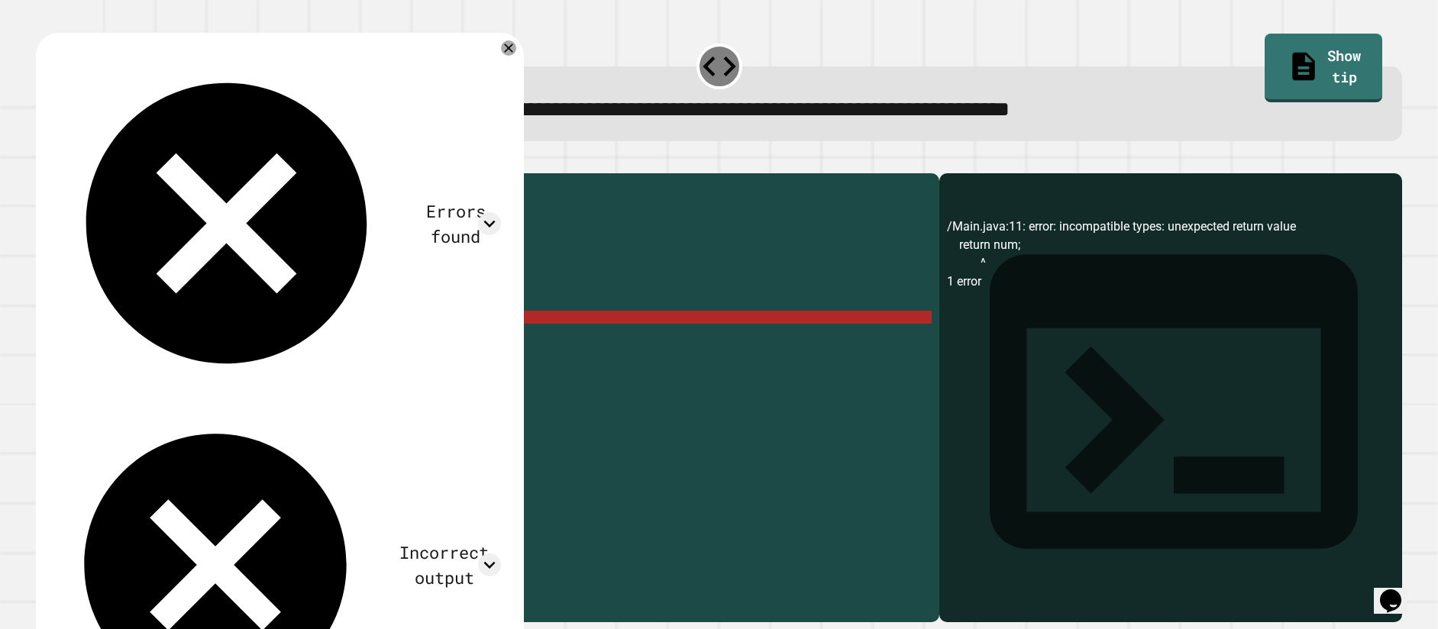
click at [173, 344] on div "public class Main { public static int calculateCube ( int num ) { // your code …" at bounding box center [502, 382] width 858 height 402
click at [123, 342] on div "public class Main { public static int calculateCube ( int num ) { // your code …" at bounding box center [502, 382] width 858 height 402
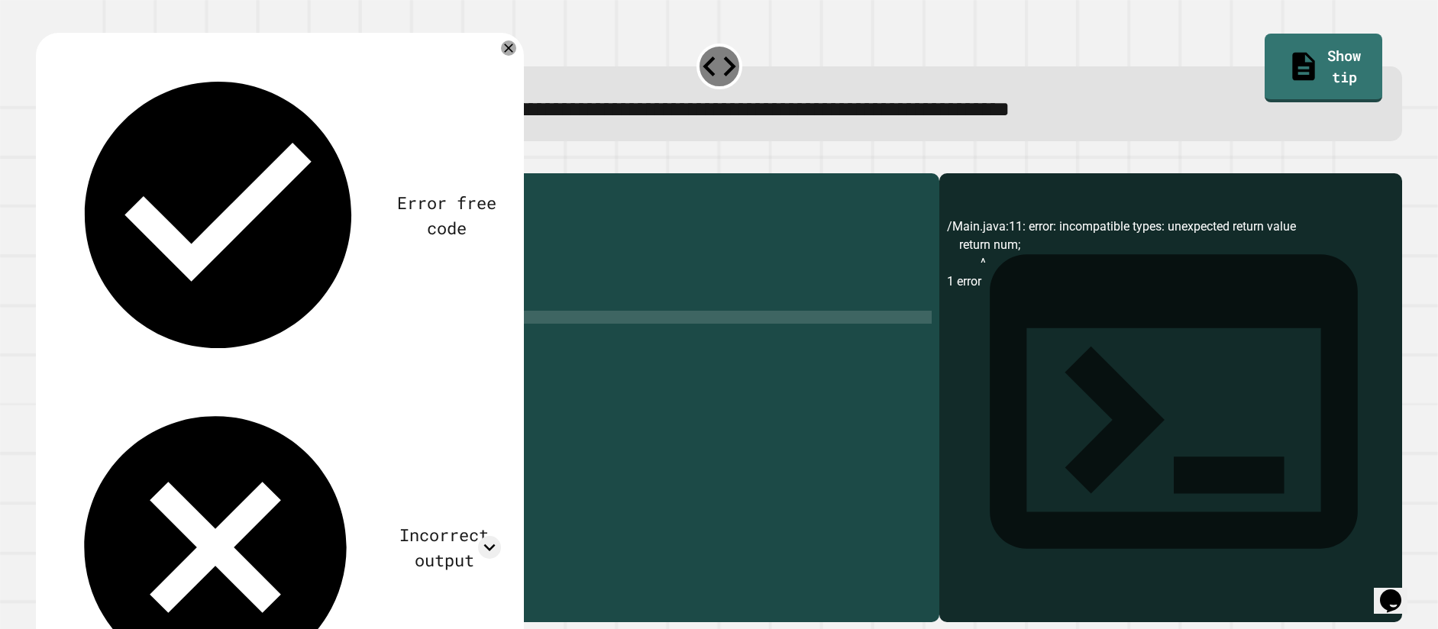
scroll to position [0, 4]
click at [228, 341] on div "public class Main { public static int calculateCube ( int num ) { // your code …" at bounding box center [502, 382] width 858 height 402
click at [225, 341] on div "public class Main { public static int calculateCube ( int num ) { // your code …" at bounding box center [502, 382] width 858 height 402
drag, startPoint x: 95, startPoint y: 344, endPoint x: 179, endPoint y: 333, distance: 83.9
click at [179, 333] on div "public class Main { public static int calculateCube ( int num ) { // your code …" at bounding box center [502, 382] width 858 height 402
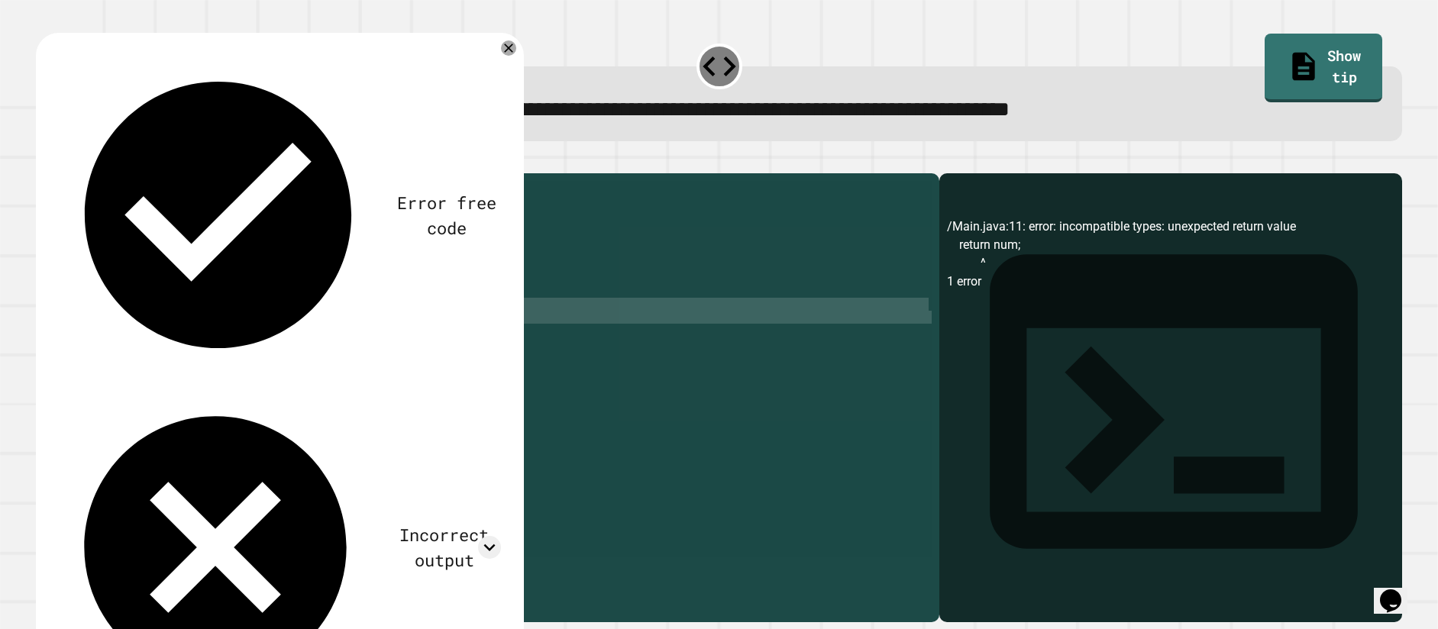
click at [174, 325] on div "public class Main { public static int calculateCube ( int num ) { // your code …" at bounding box center [502, 369] width 858 height 376
click at [173, 336] on div "public class Main { public static int calculateCube ( int num ) { // your code …" at bounding box center [502, 382] width 858 height 402
type textarea "*"
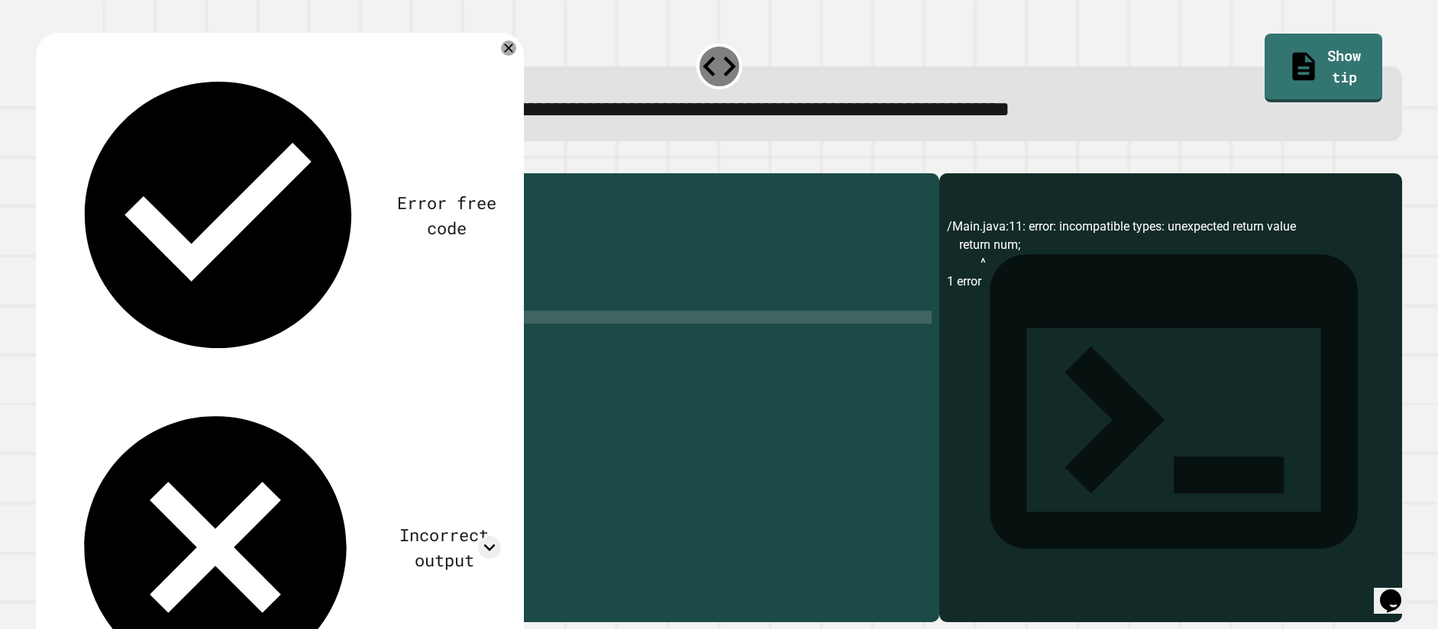
click at [227, 247] on div "public class Main { public static int calculateCube ( int num ) { // your code …" at bounding box center [502, 382] width 858 height 402
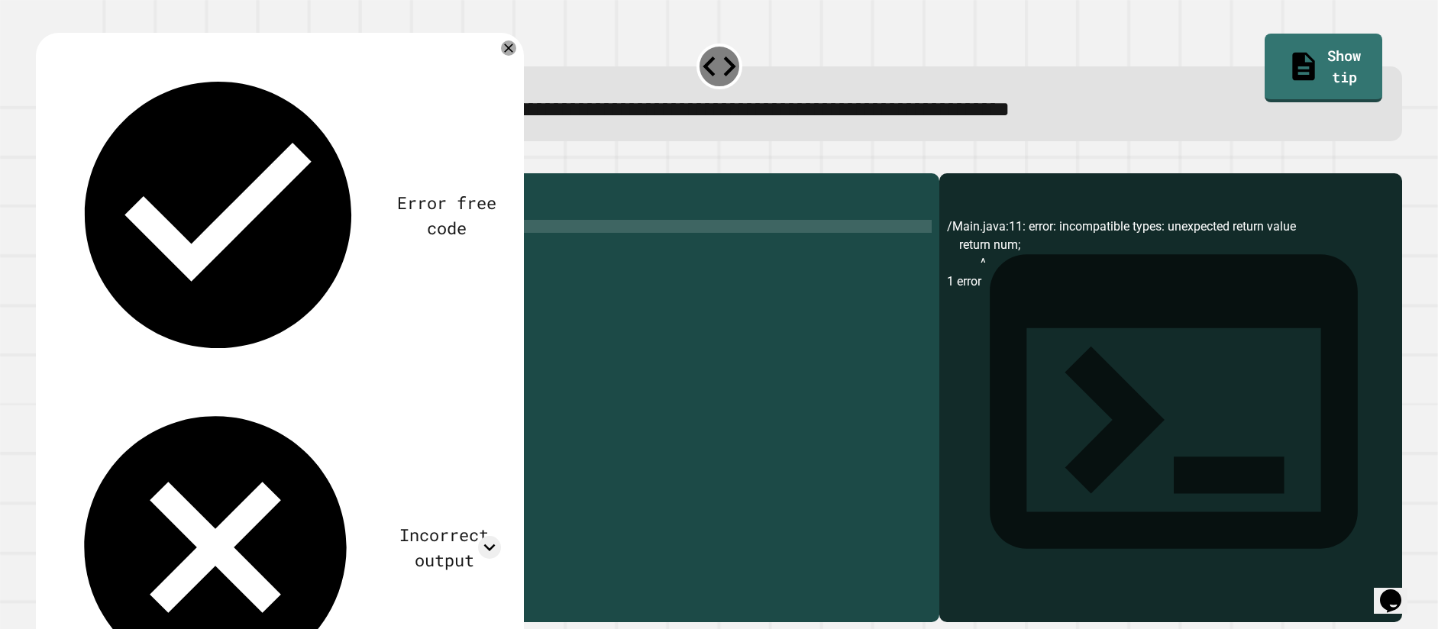
type textarea "*"
type textarea "**********"
click at [44, 161] on icon "button" at bounding box center [44, 161] width 0 height 0
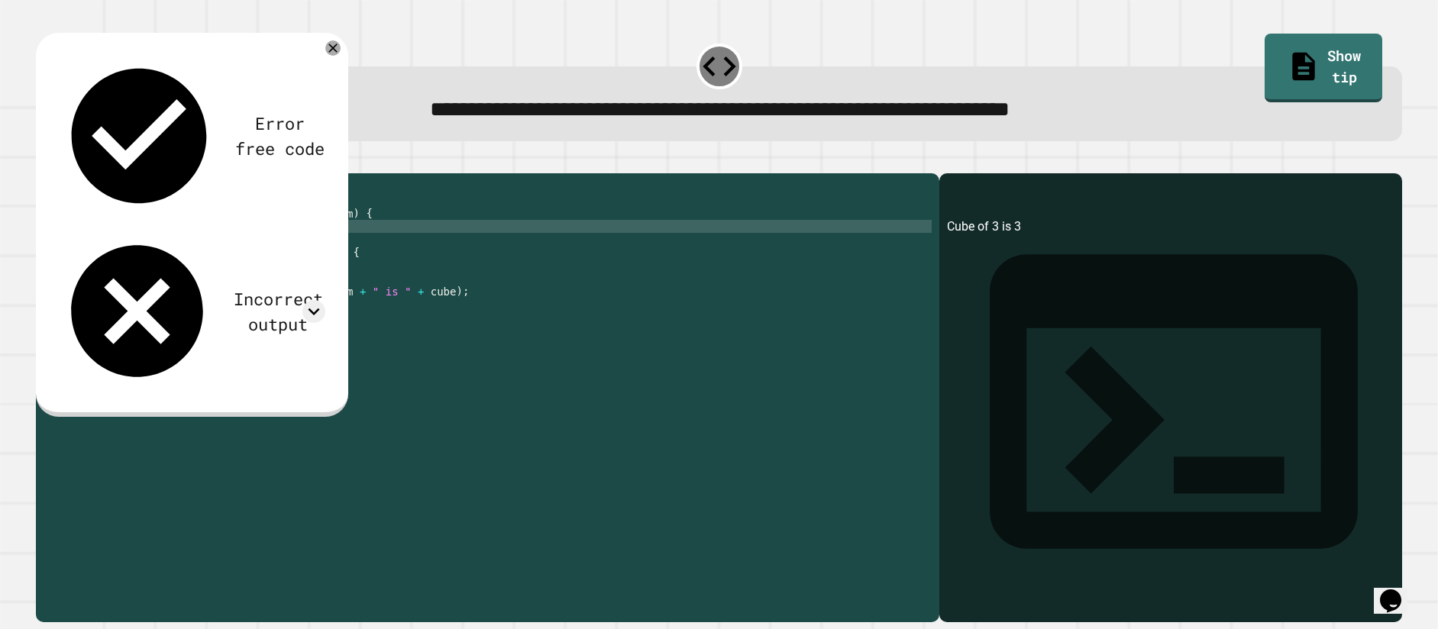
click at [316, 232] on div "Incorrect output" at bounding box center [191, 311] width 267 height 158
click at [315, 300] on icon at bounding box center [313, 311] width 23 height 23
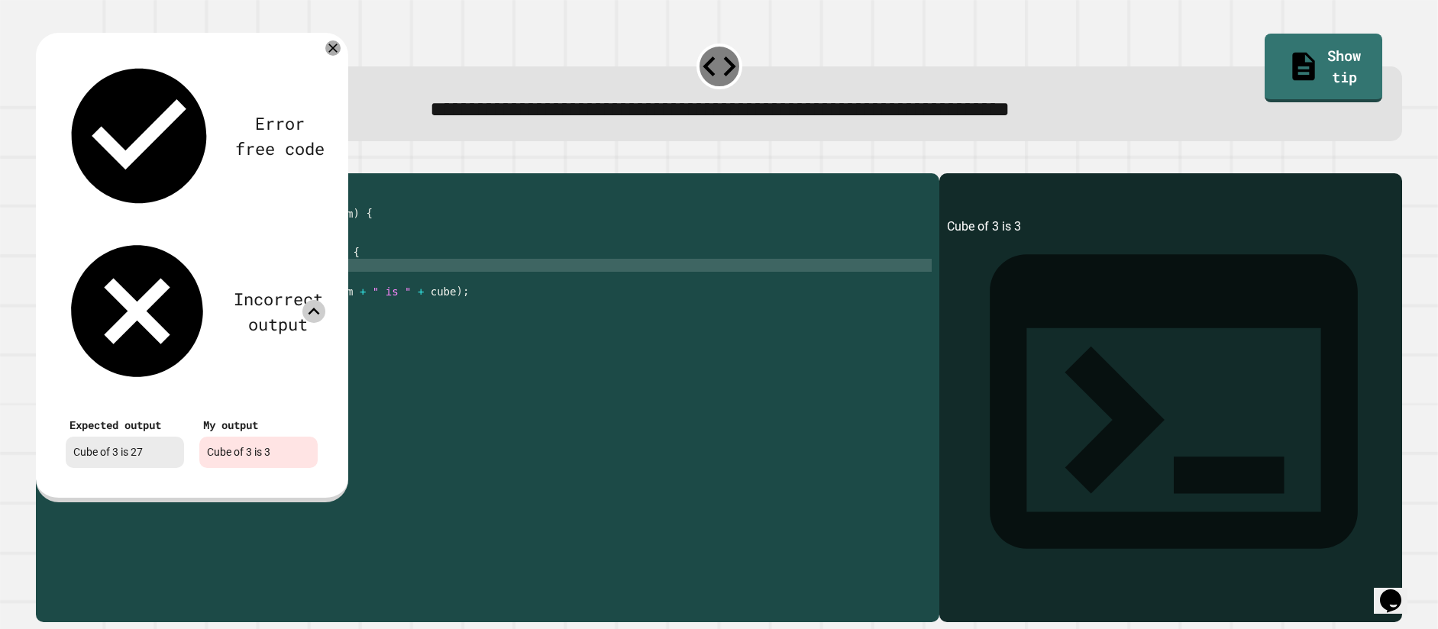
click at [355, 295] on div "public class Main { public static int calculateCube ( int num ) { return num ; …" at bounding box center [502, 382] width 858 height 402
click at [319, 312] on div "public class Main { public static int calculateCube ( int num ) { return num ; …" at bounding box center [502, 382] width 858 height 402
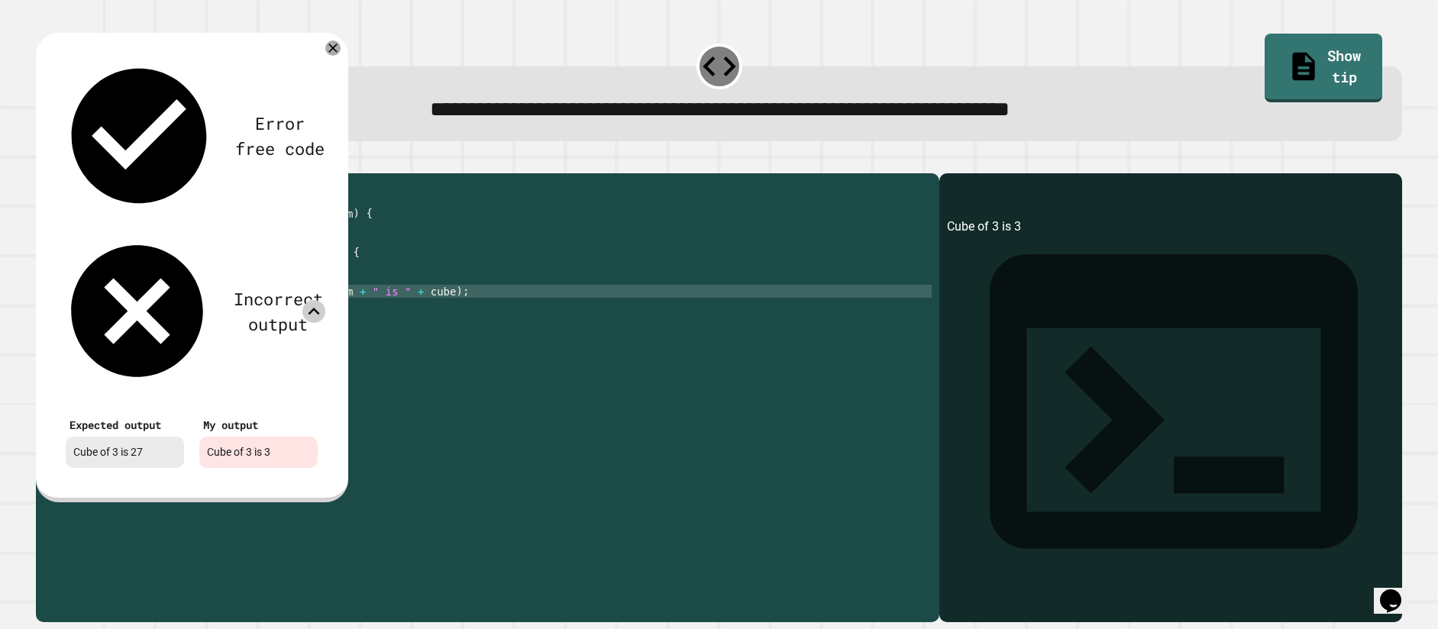
click at [244, 318] on div "public class Main { public static int calculateCube ( int num ) { return num ; …" at bounding box center [502, 382] width 858 height 402
click at [337, 49] on icon at bounding box center [333, 48] width 18 height 18
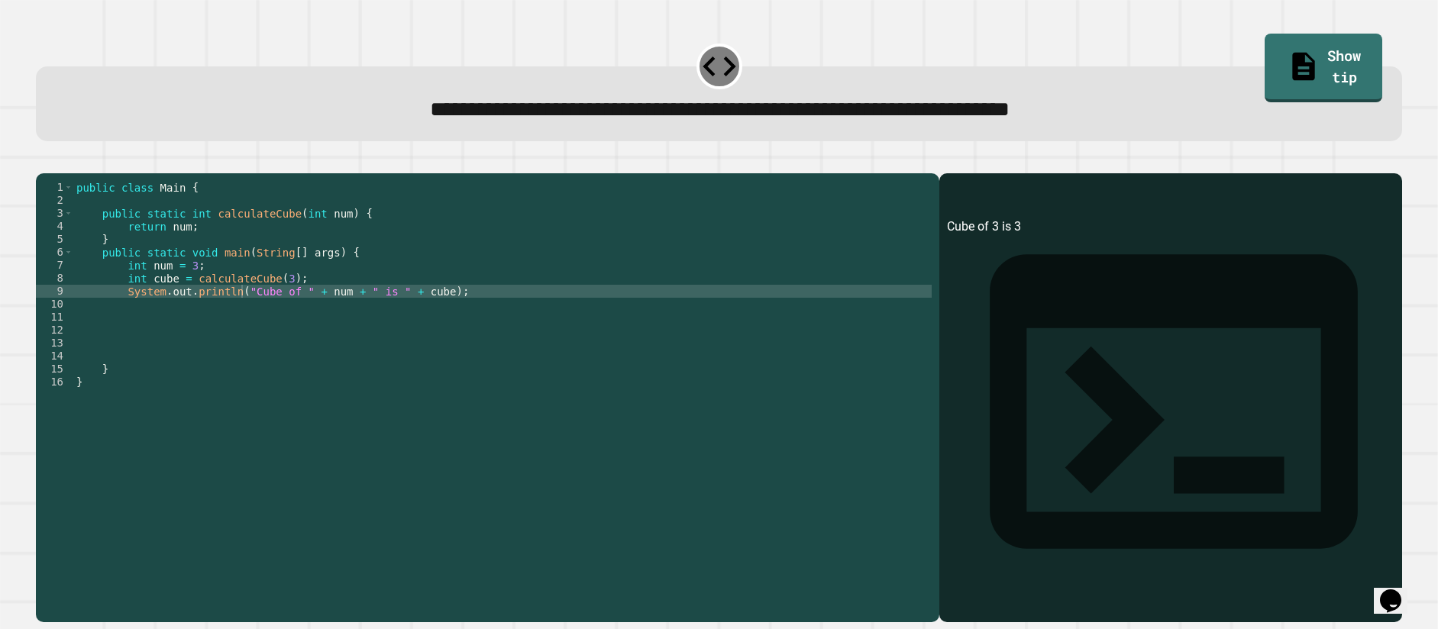
click at [44, 161] on icon "button" at bounding box center [44, 161] width 0 height 0
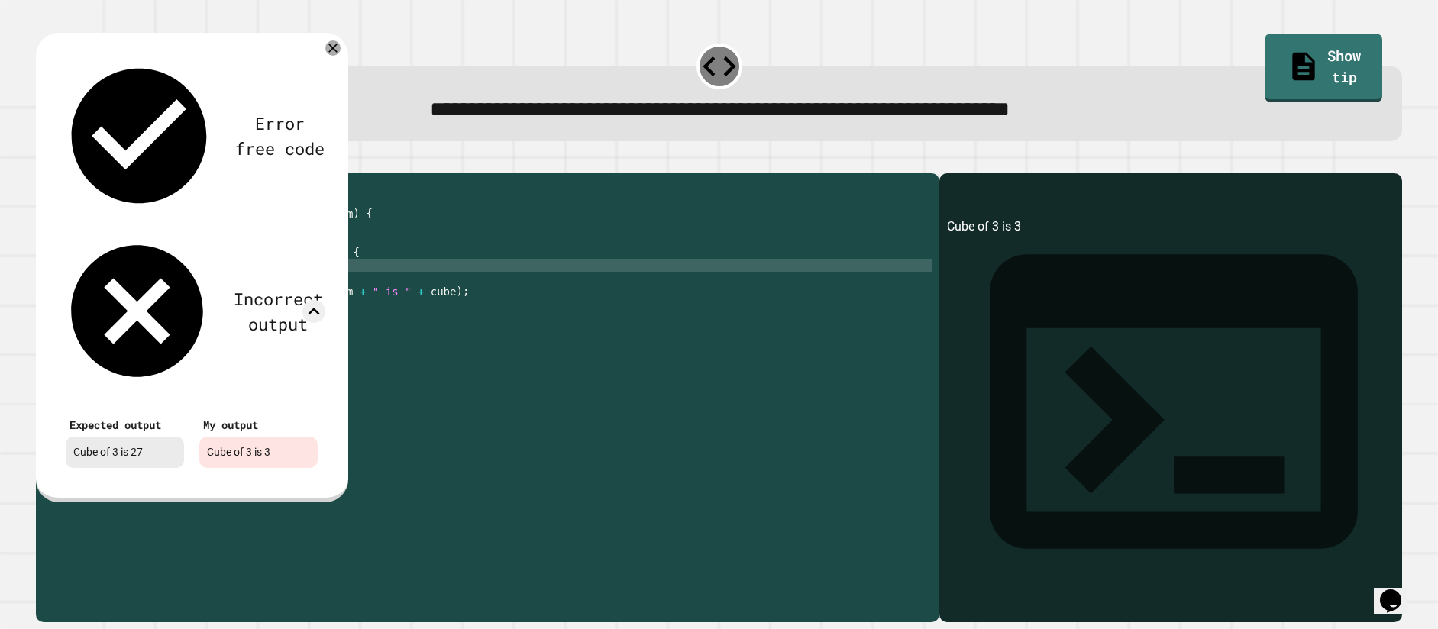
click at [257, 288] on div "public class Main { public static int calculateCube ( int num ) { return num ; …" at bounding box center [502, 382] width 858 height 402
click at [334, 50] on icon at bounding box center [333, 48] width 18 height 18
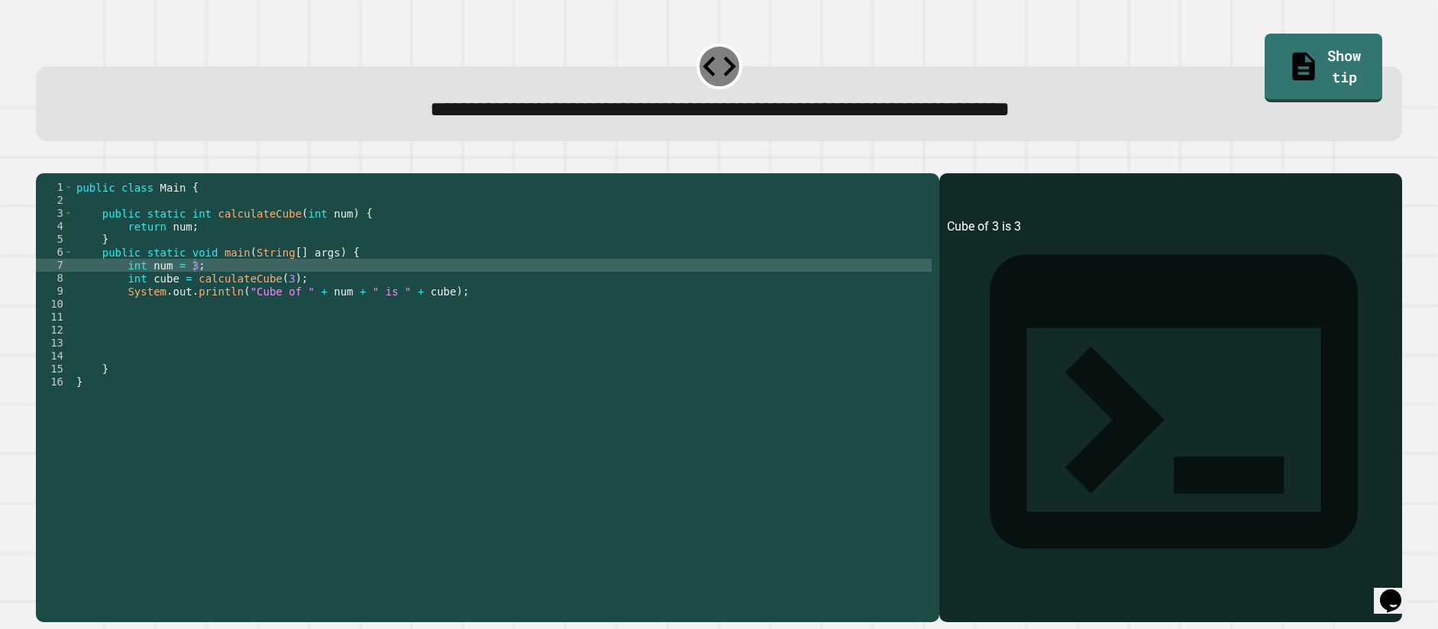
click at [181, 247] on div "public class Main { public static int calculateCube ( int num ) { return num ; …" at bounding box center [502, 382] width 858 height 402
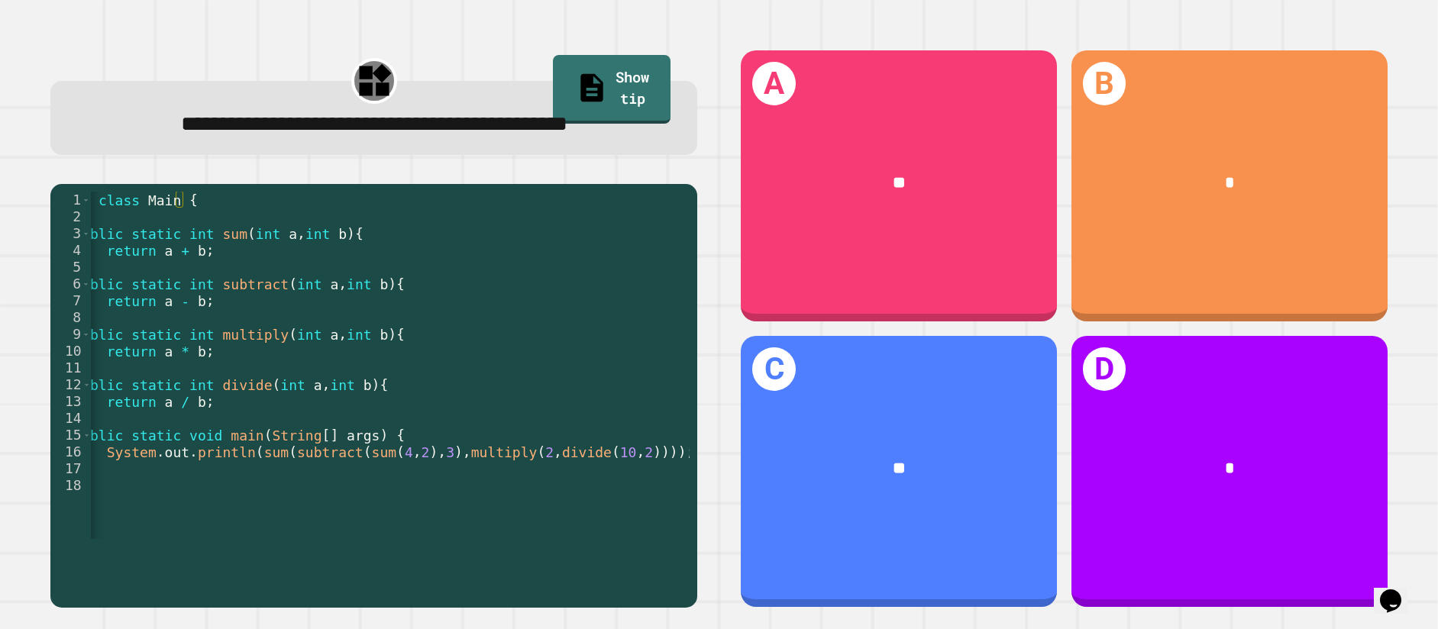
scroll to position [0, 51]
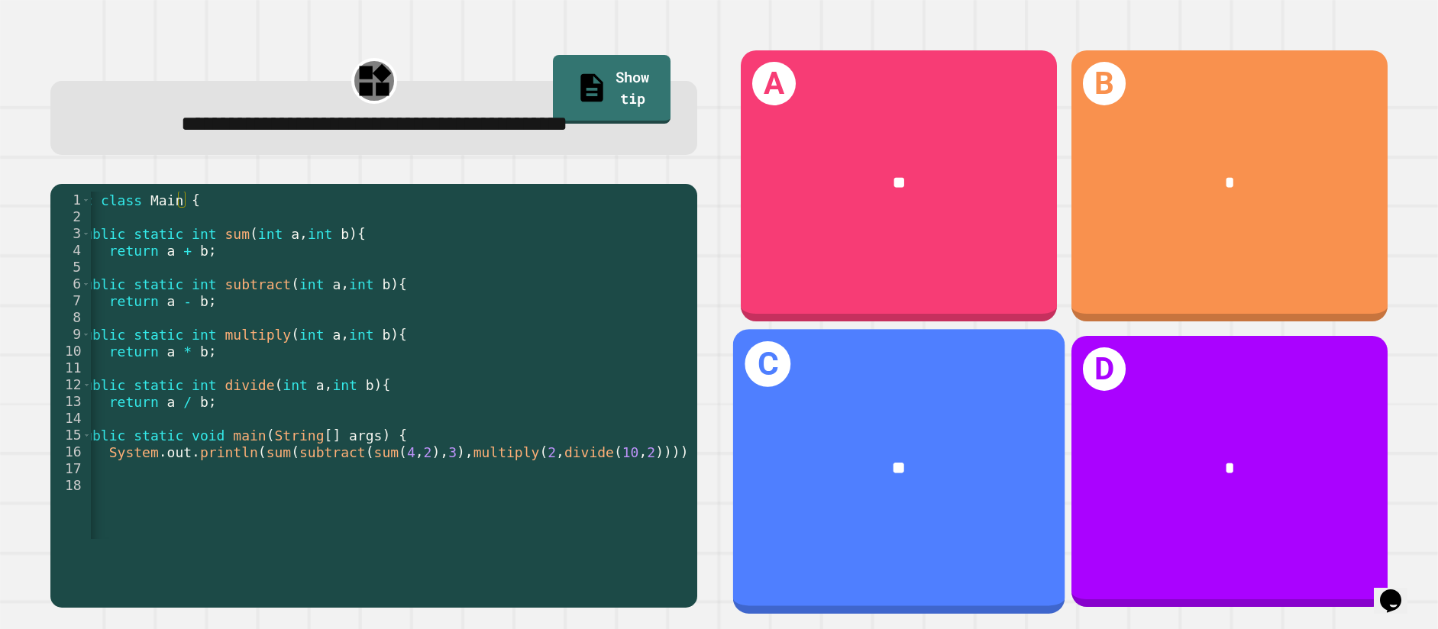
click at [966, 428] on div "**" at bounding box center [898, 468] width 331 height 94
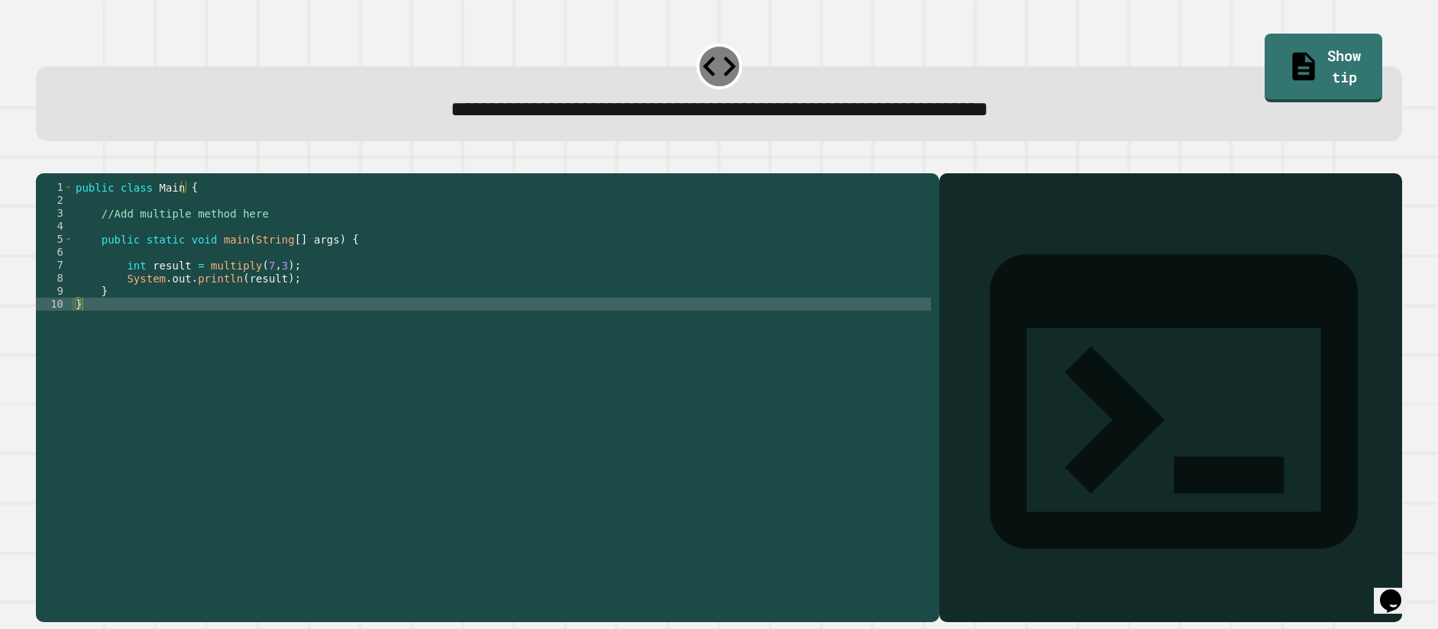
click at [222, 210] on div "public class Main { //Add multiple method here public static void main ( String…" at bounding box center [502, 382] width 858 height 402
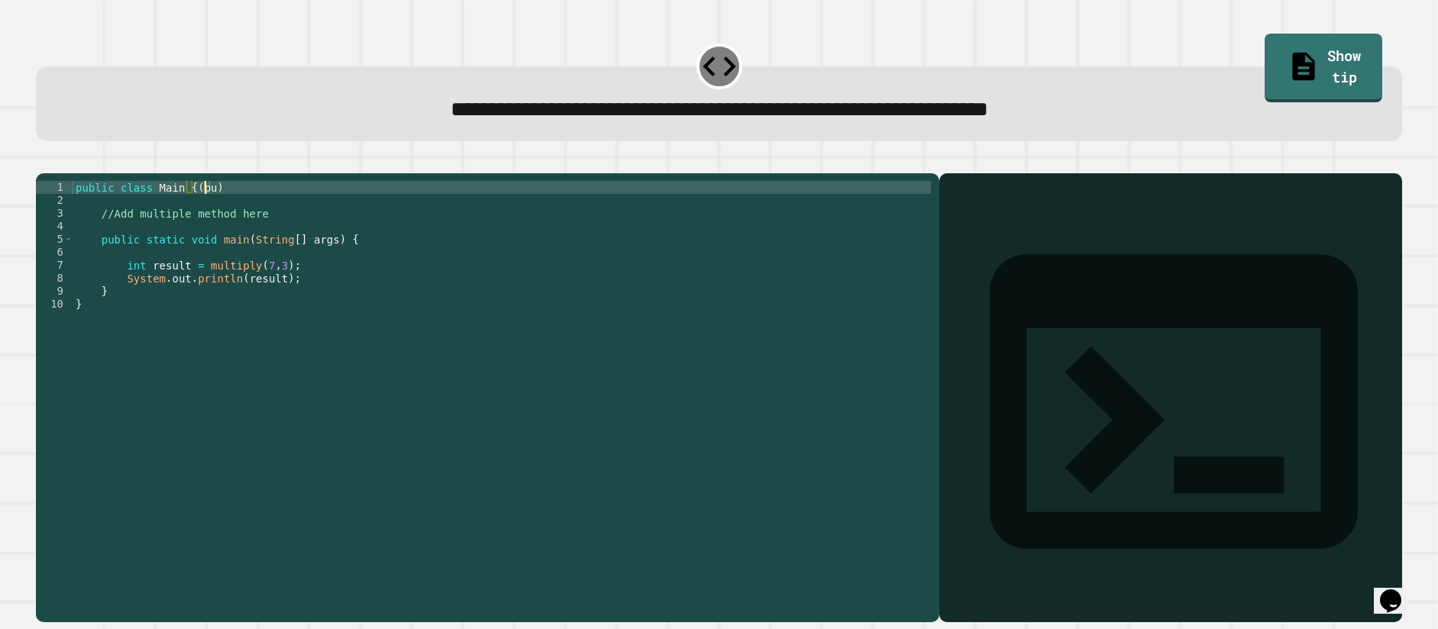
scroll to position [0, 8]
click at [178, 211] on div "public class Main {( ) //Add multiple method here public static void main ( Str…" at bounding box center [502, 382] width 858 height 402
click at [300, 209] on div "public class Main public static int {( ) //Add multiple method here public stat…" at bounding box center [502, 382] width 858 height 402
drag, startPoint x: 180, startPoint y: 208, endPoint x: 280, endPoint y: 215, distance: 100.3
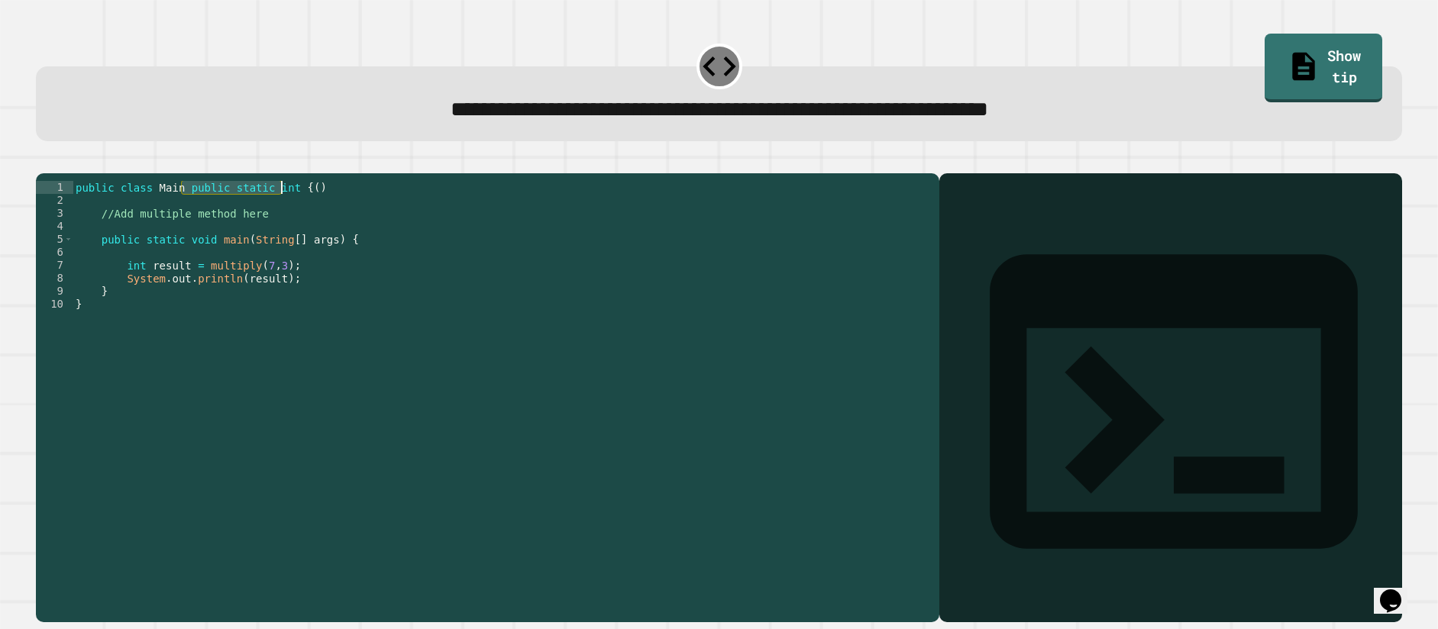
click at [280, 215] on div "public class Main public static int {( ) //Add multiple method here public stat…" at bounding box center [502, 382] width 858 height 402
click at [170, 239] on div "public class Main {( ) //Add multiple method here public static void main ( Str…" at bounding box center [502, 382] width 858 height 402
click at [189, 207] on div "public class Main {( ) //Add multiple method here public static void main ( Str…" at bounding box center [502, 382] width 858 height 402
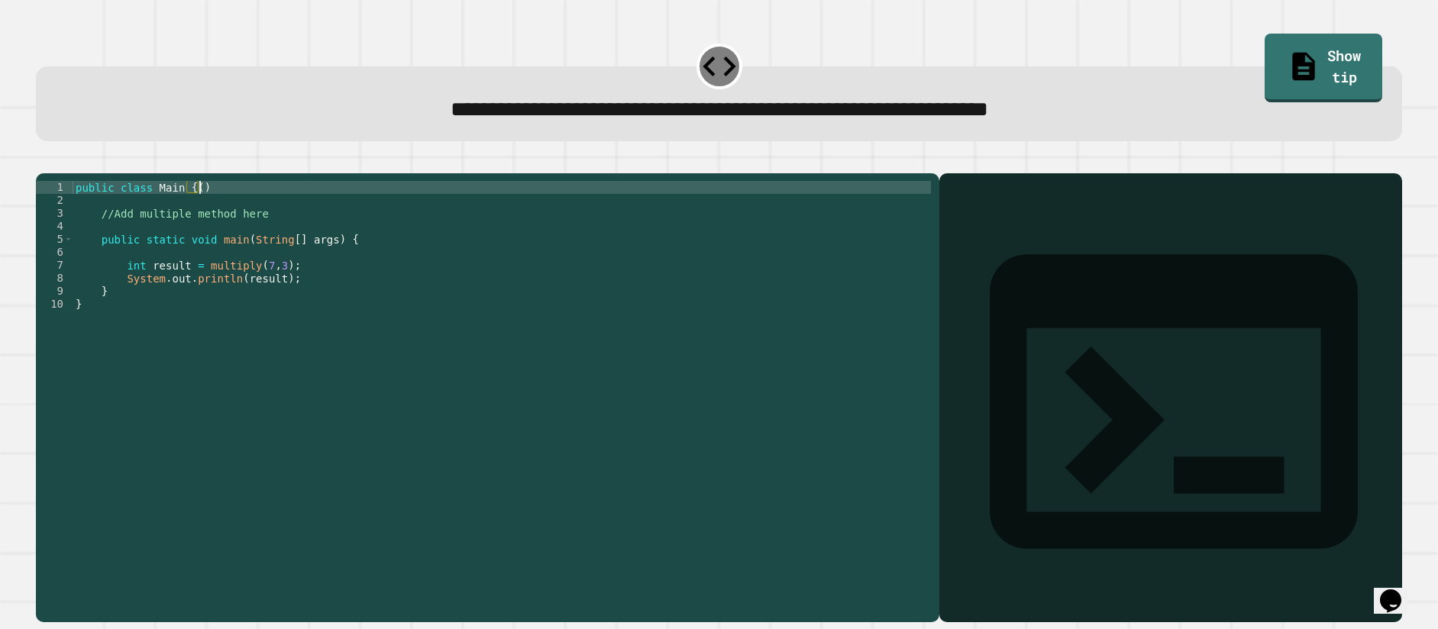
click at [205, 214] on div "public class Main {( ) //Add multiple method here public static void main ( Str…" at bounding box center [502, 382] width 858 height 402
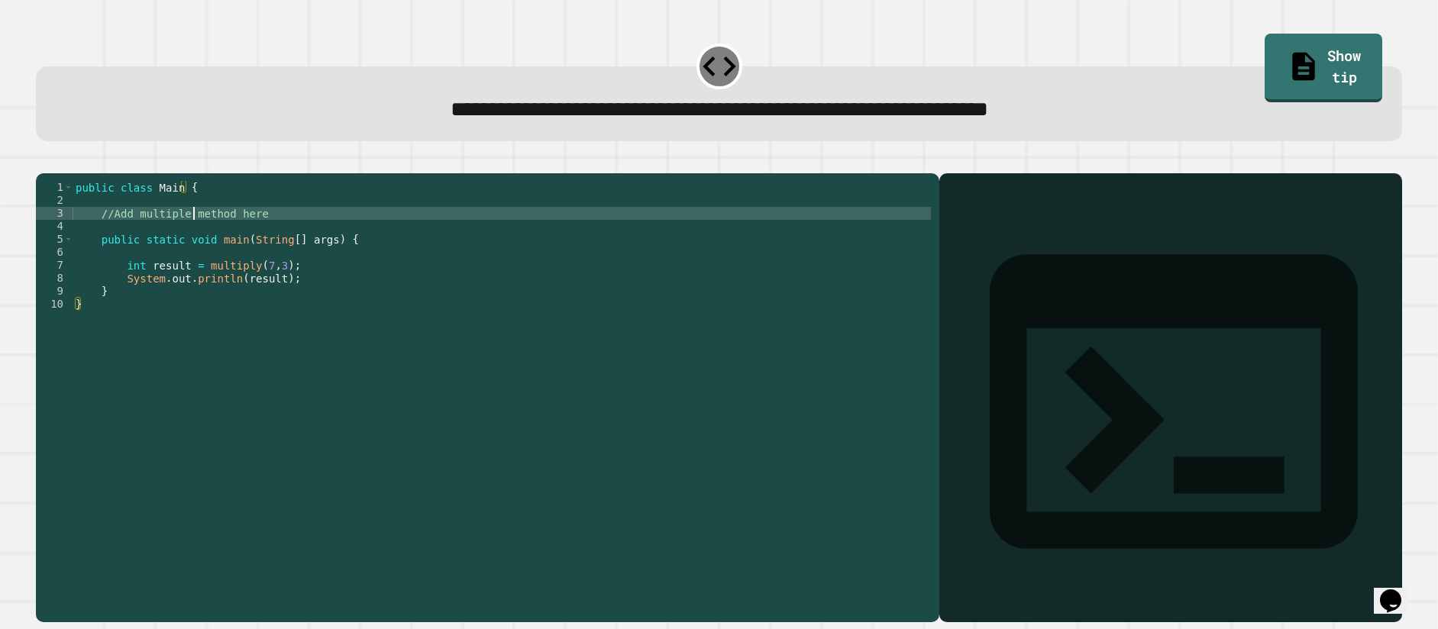
click at [196, 237] on div "public class Main { //Add multiple method here public static void main ( String…" at bounding box center [502, 382] width 858 height 402
click at [64, 220] on div "3" at bounding box center [51, 213] width 31 height 13
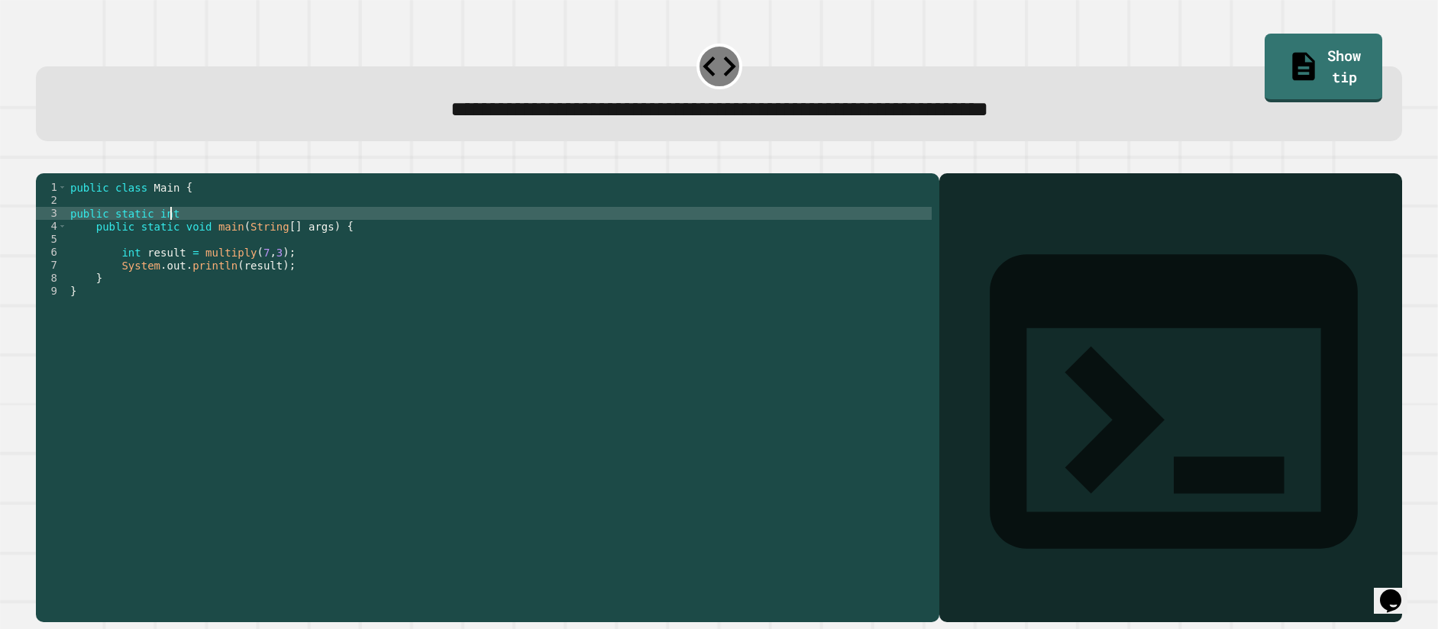
click at [66, 220] on div "3" at bounding box center [51, 213] width 31 height 13
click at [77, 237] on div "public class Main { public static int public static void main ( String [ ] args…" at bounding box center [499, 382] width 864 height 402
click at [236, 234] on div "public class Main { public static int public static void main ( String [ ] args…" at bounding box center [499, 382] width 864 height 402
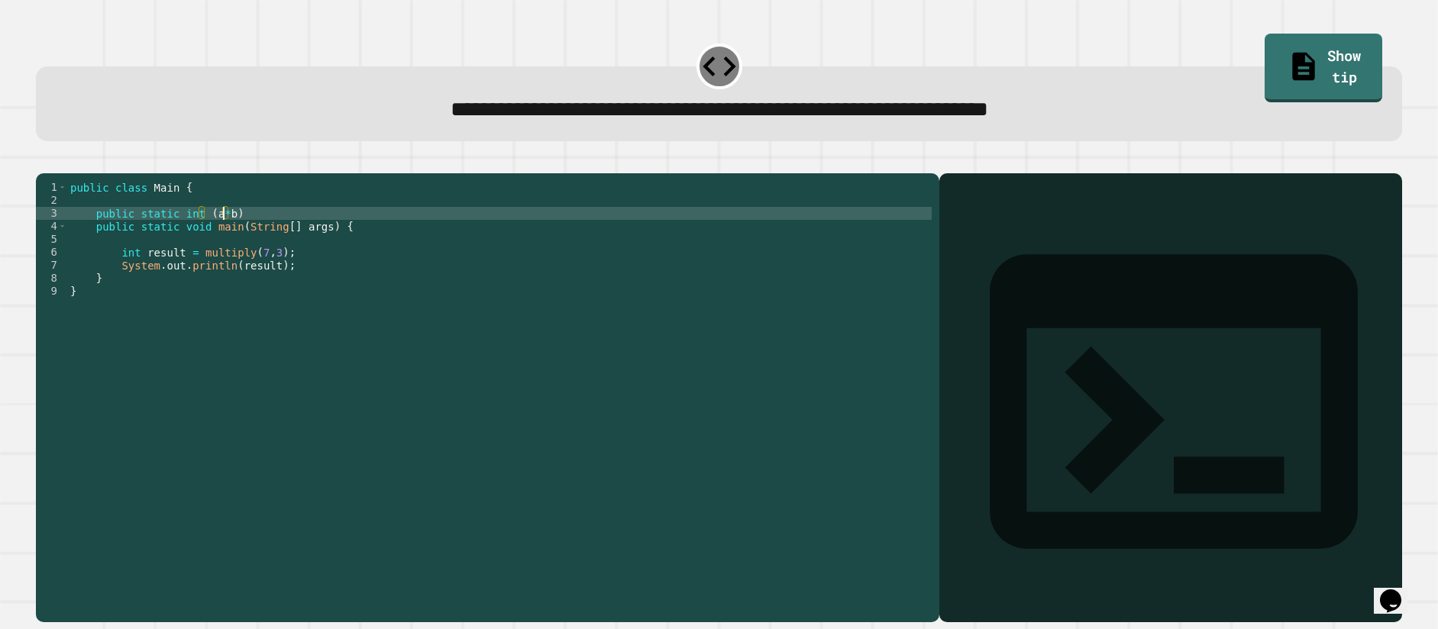
type textarea "**********"
click at [58, 176] on icon "button" at bounding box center [54, 170] width 8 height 11
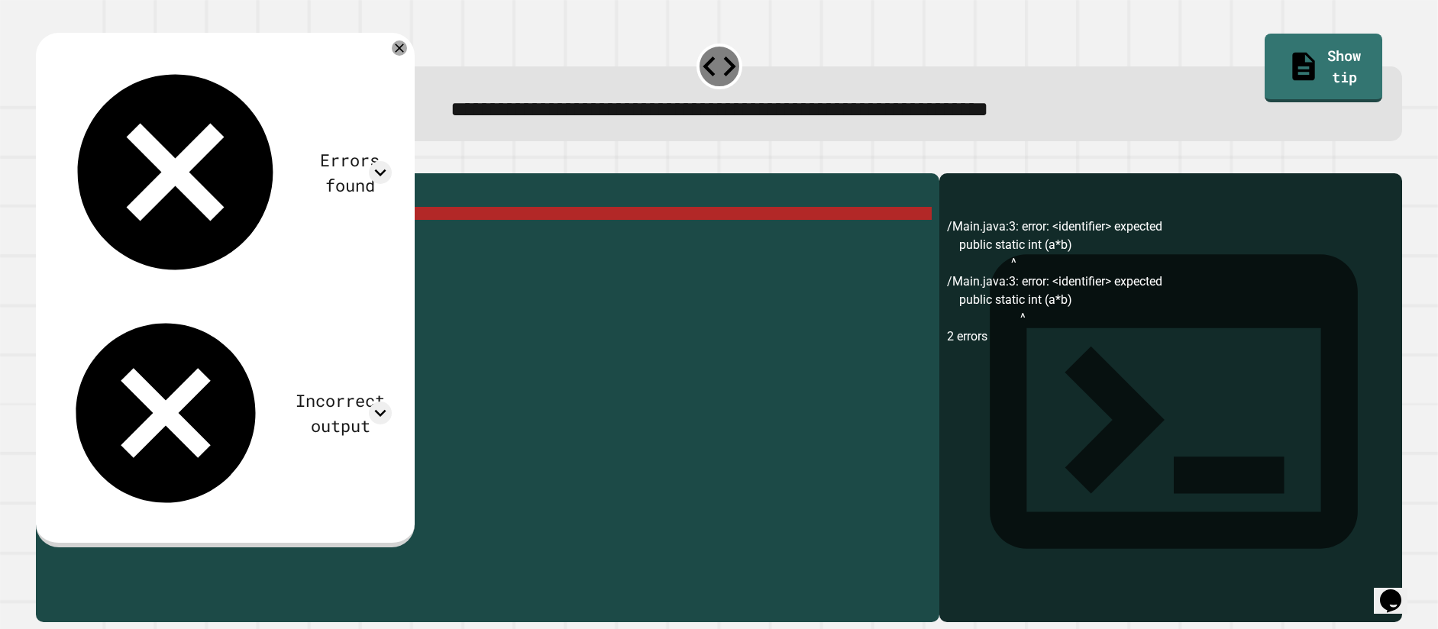
click at [229, 236] on div "public class Main { public static int ( a * b ) public static void main ( Strin…" at bounding box center [499, 382] width 864 height 402
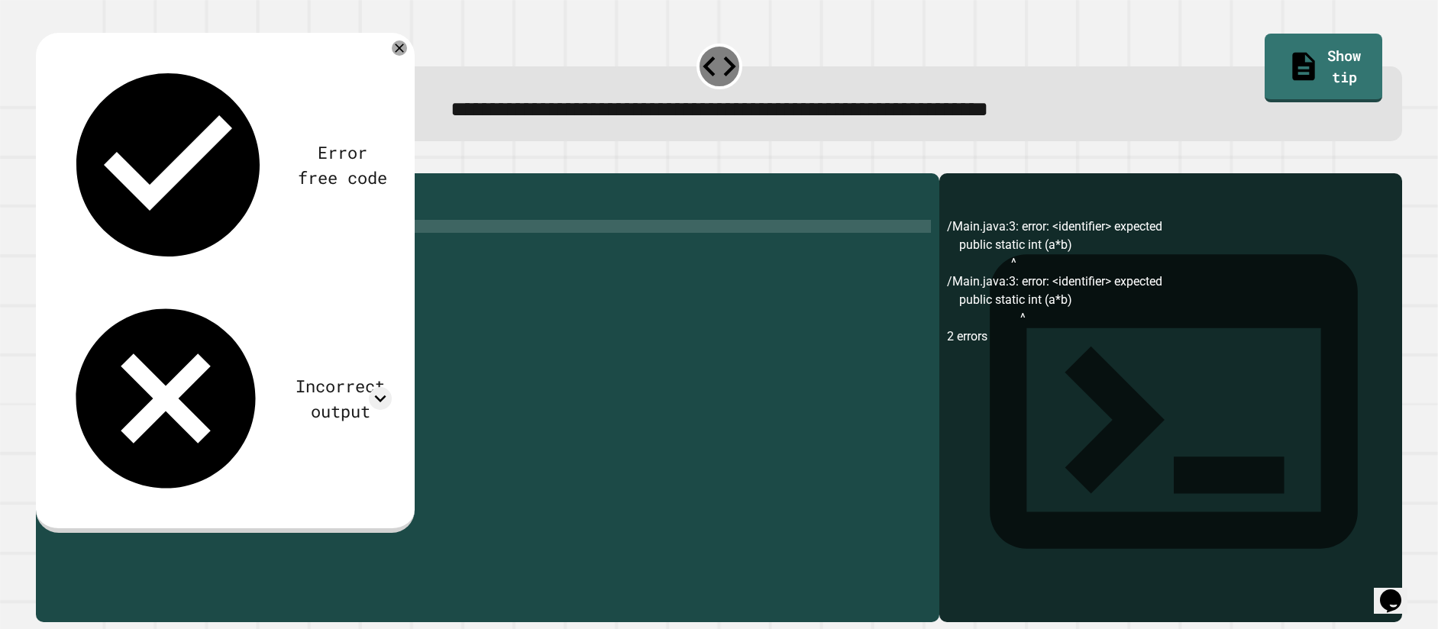
click at [44, 161] on button "button" at bounding box center [44, 161] width 0 height 0
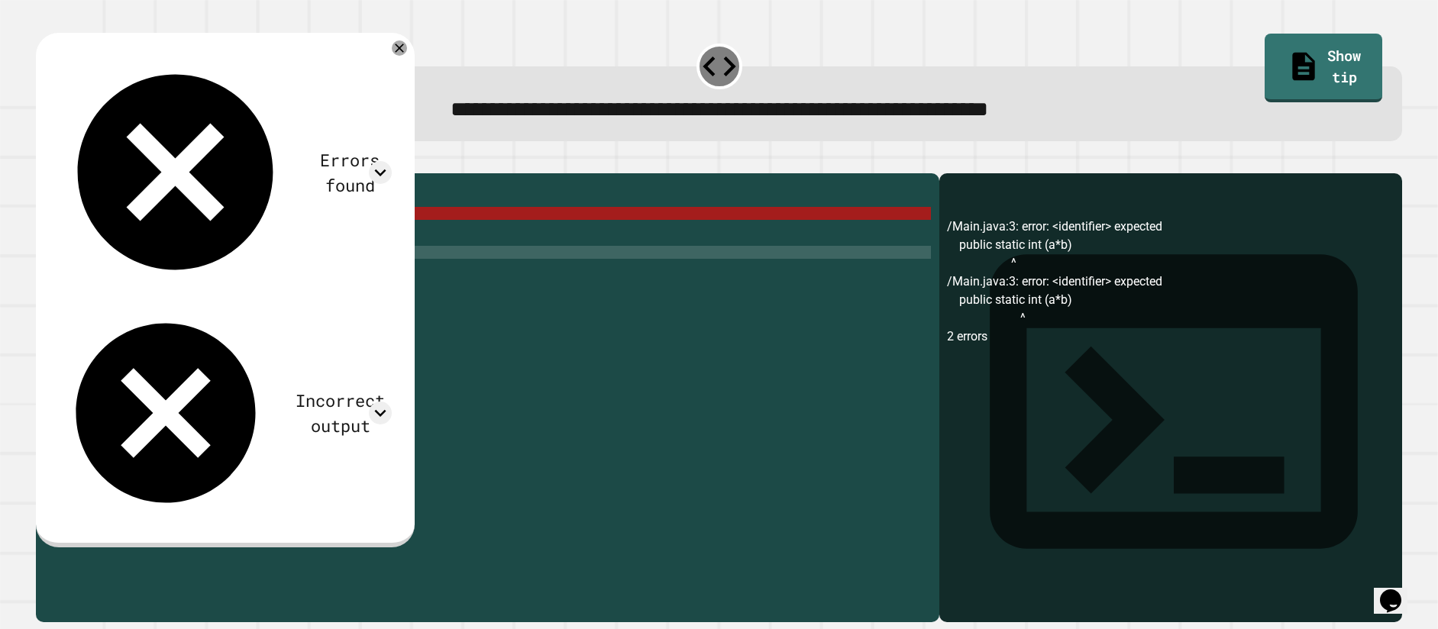
scroll to position [0, 0]
click at [497, 276] on div "public class Main { public static int ( a * b ) public static void main ( Strin…" at bounding box center [502, 382] width 858 height 402
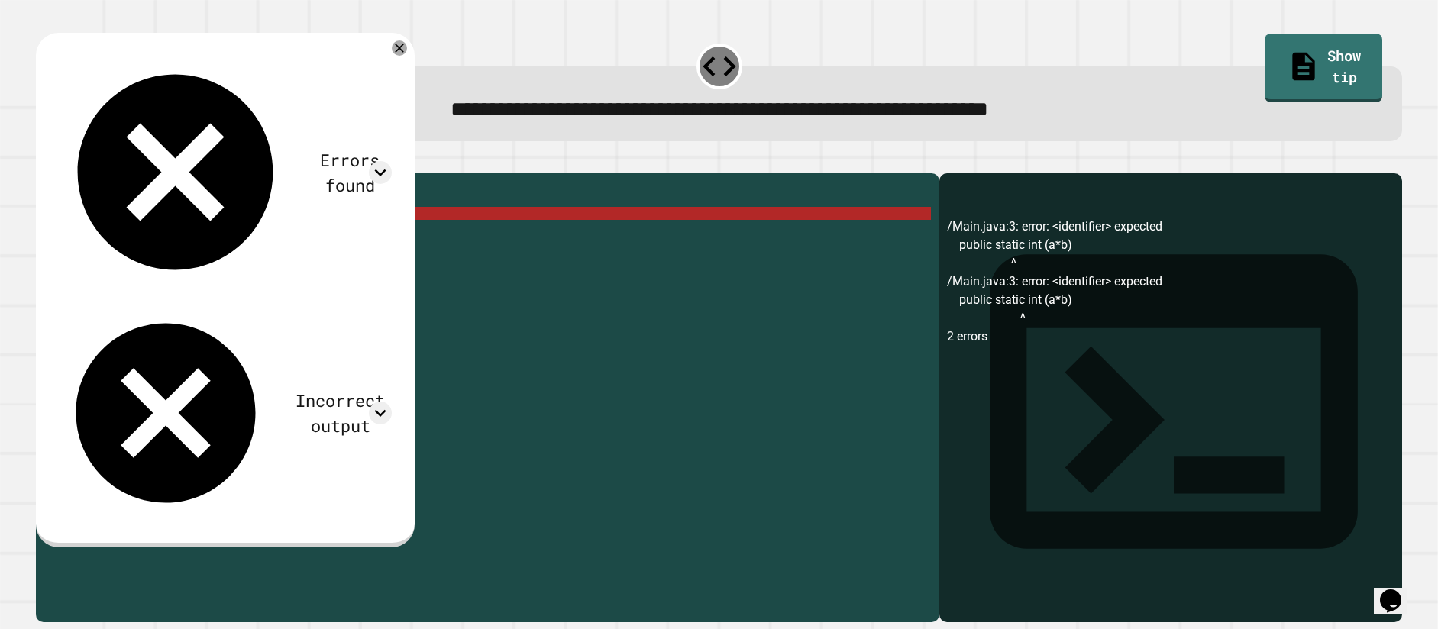
click at [476, 236] on div "public class Main { public static int ( a * b ) public static void main ( Strin…" at bounding box center [502, 382] width 858 height 402
click at [1314, 59] on link "Show tip" at bounding box center [1324, 68] width 118 height 69
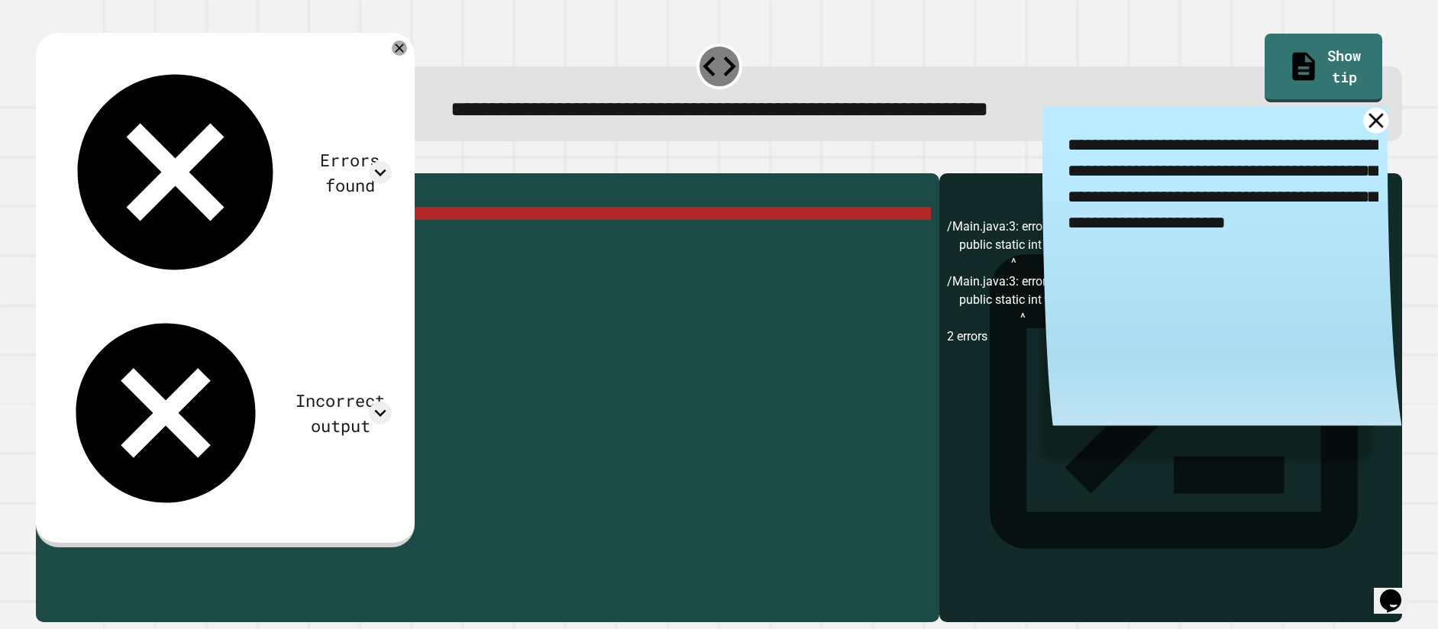
click at [1363, 121] on icon at bounding box center [1376, 121] width 26 height 26
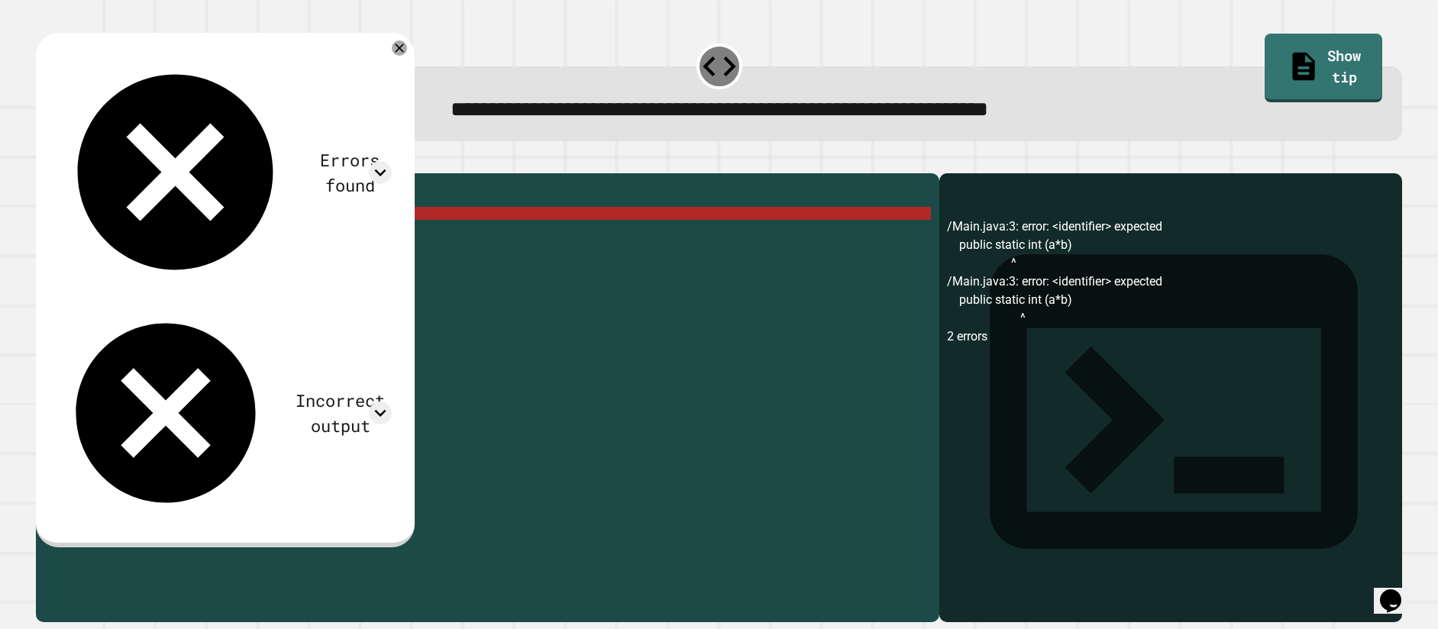
drag, startPoint x: 228, startPoint y: 238, endPoint x: 203, endPoint y: 238, distance: 24.4
click at [227, 238] on div "public class Main { public static int ( a * b ) public static void main ( Strin…" at bounding box center [502, 382] width 858 height 402
click at [201, 238] on div "public class Main { public static int ( a * b ) public static void main ( Strin…" at bounding box center [502, 382] width 858 height 402
click at [199, 238] on div "public class Main { public static int ( a * b ) public static void main ( Strin…" at bounding box center [502, 382] width 858 height 402
click at [172, 238] on div "public class Main { public static int ( a * b ) public static void main ( Strin…" at bounding box center [502, 382] width 858 height 402
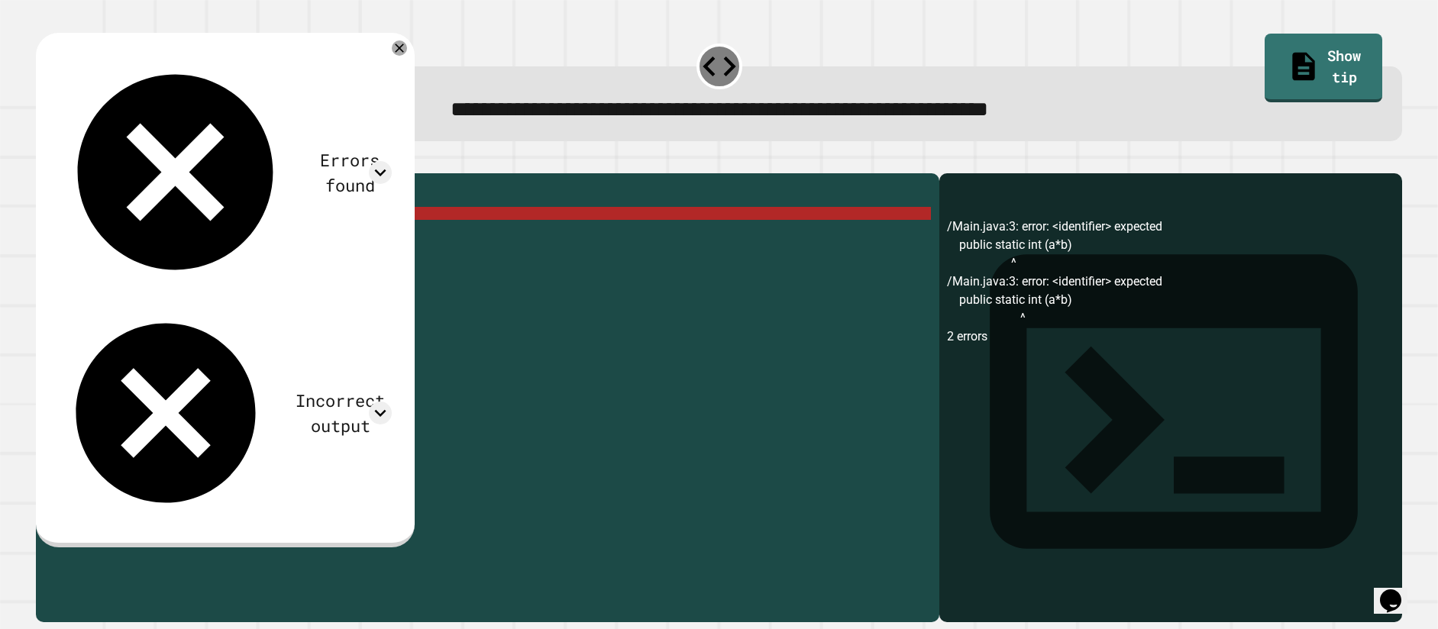
click at [113, 238] on div "public class Main { public static int ( a * b ) public static void main ( Strin…" at bounding box center [502, 382] width 858 height 402
click at [273, 247] on div "public class Main { public static int ( a * b ) public static void main ( Strin…" at bounding box center [502, 382] width 858 height 402
click at [253, 238] on div "public class Main { public static int ( a * b ) public static void main ( Strin…" at bounding box center [502, 382] width 858 height 402
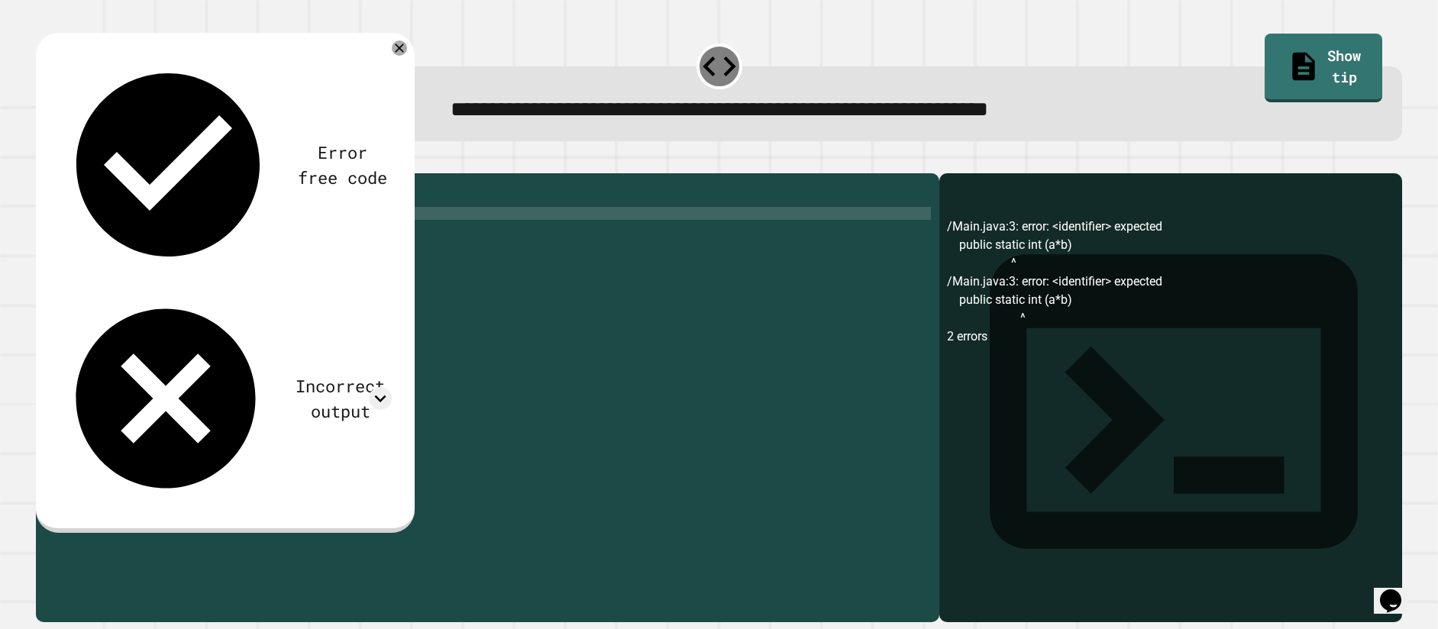
scroll to position [0, 11]
click at [44, 161] on icon "button" at bounding box center [44, 161] width 0 height 0
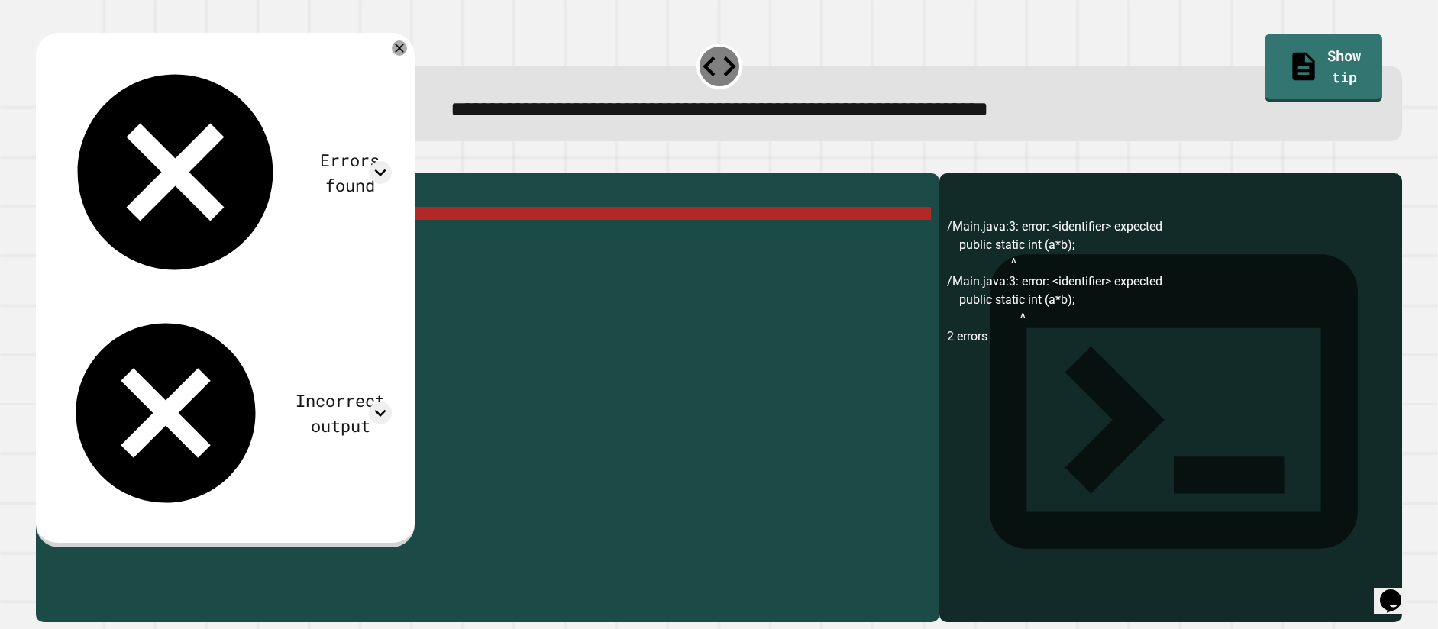
click at [203, 241] on div "public class Main { public static int ( a * b ) ; public static void main ( Str…" at bounding box center [502, 382] width 858 height 402
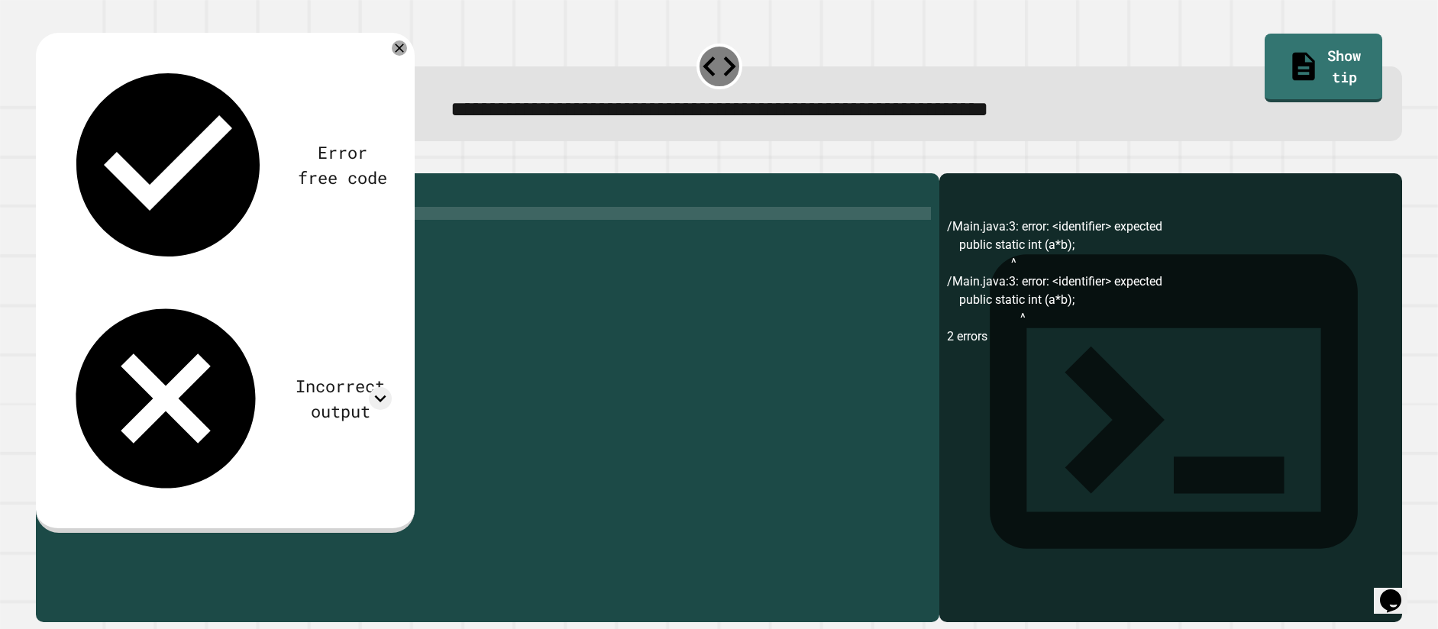
scroll to position [0, 13]
type textarea "**********"
click at [44, 161] on icon "button" at bounding box center [44, 161] width 0 height 0
